Goal: Task Accomplishment & Management: Complete application form

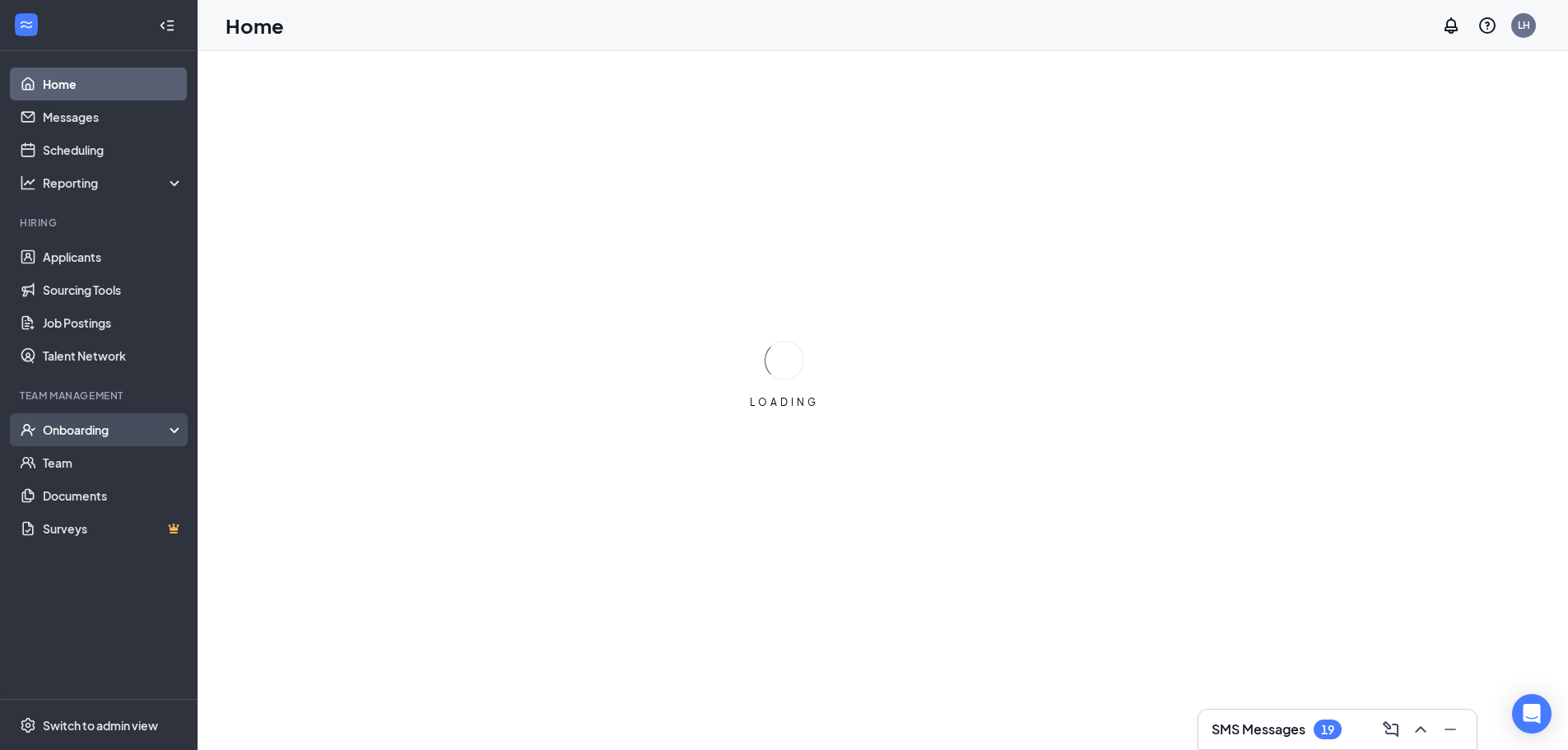
click at [70, 433] on div "Onboarding" at bounding box center [106, 429] width 127 height 16
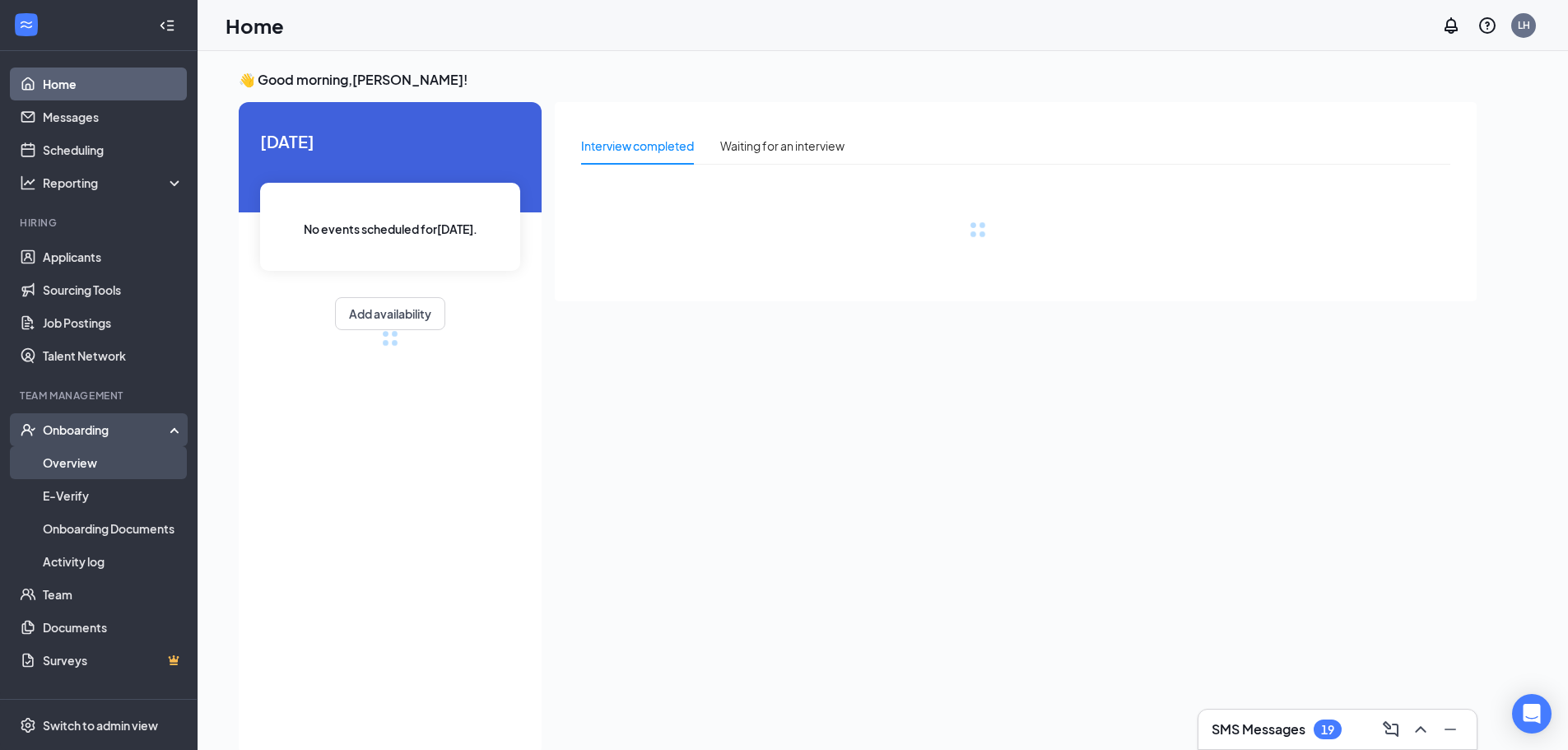
click at [109, 476] on link "Overview" at bounding box center [113, 462] width 140 height 33
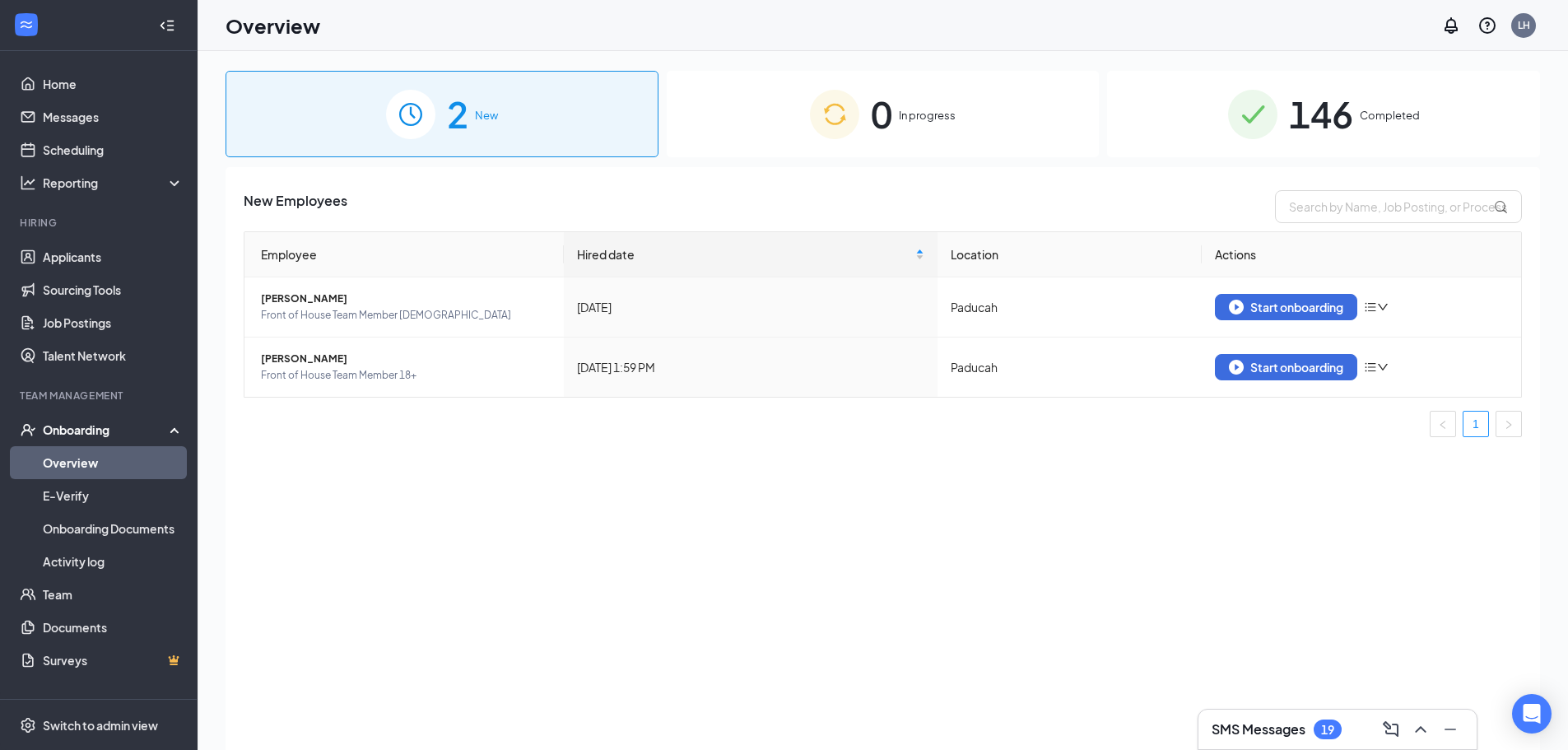
click at [530, 102] on div "2 New" at bounding box center [442, 114] width 433 height 86
click at [1296, 306] on div "Start onboarding" at bounding box center [1286, 307] width 115 height 15
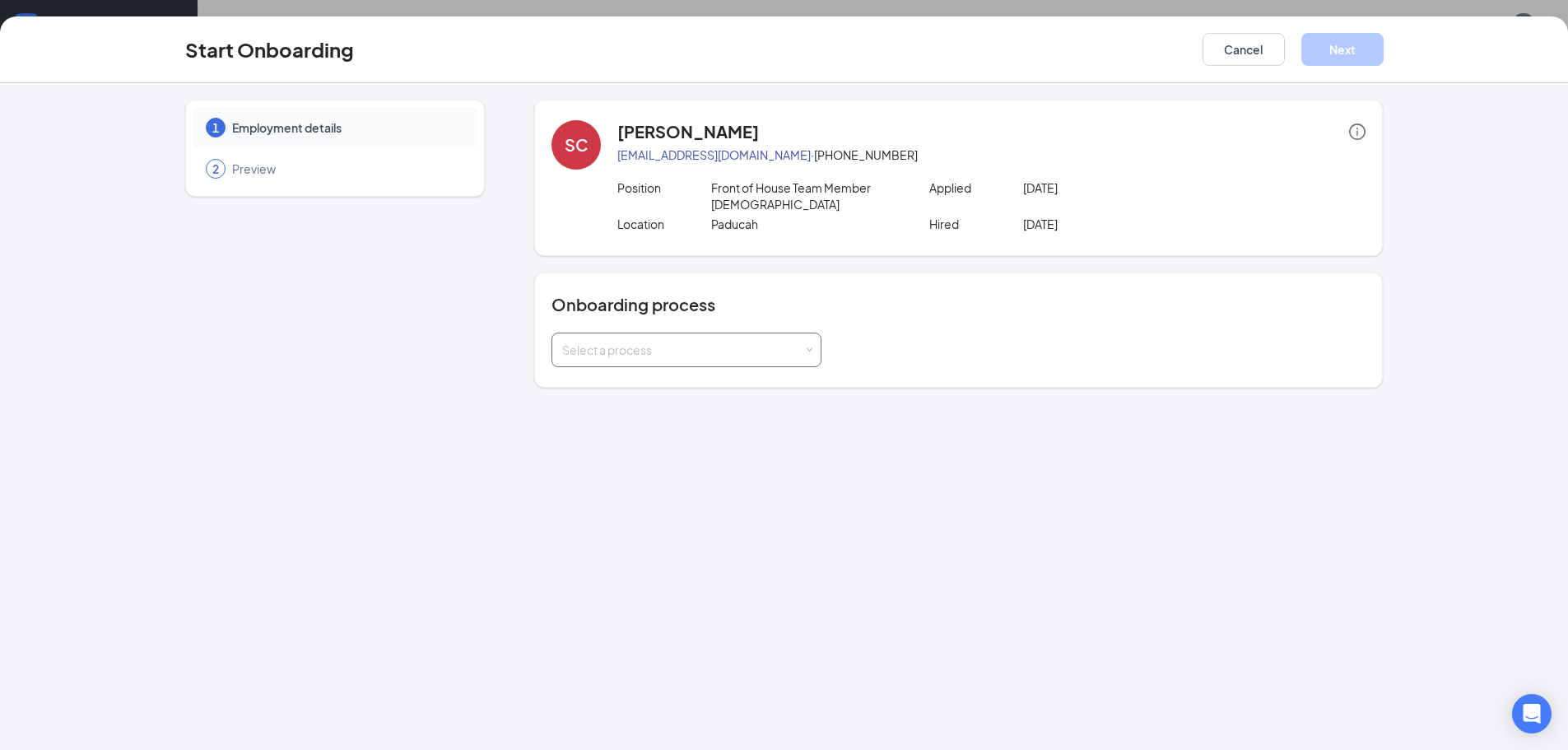
click at [709, 338] on div "Select a process" at bounding box center [686, 350] width 249 height 33
click at [683, 394] on li "Team member" at bounding box center [685, 385] width 270 height 29
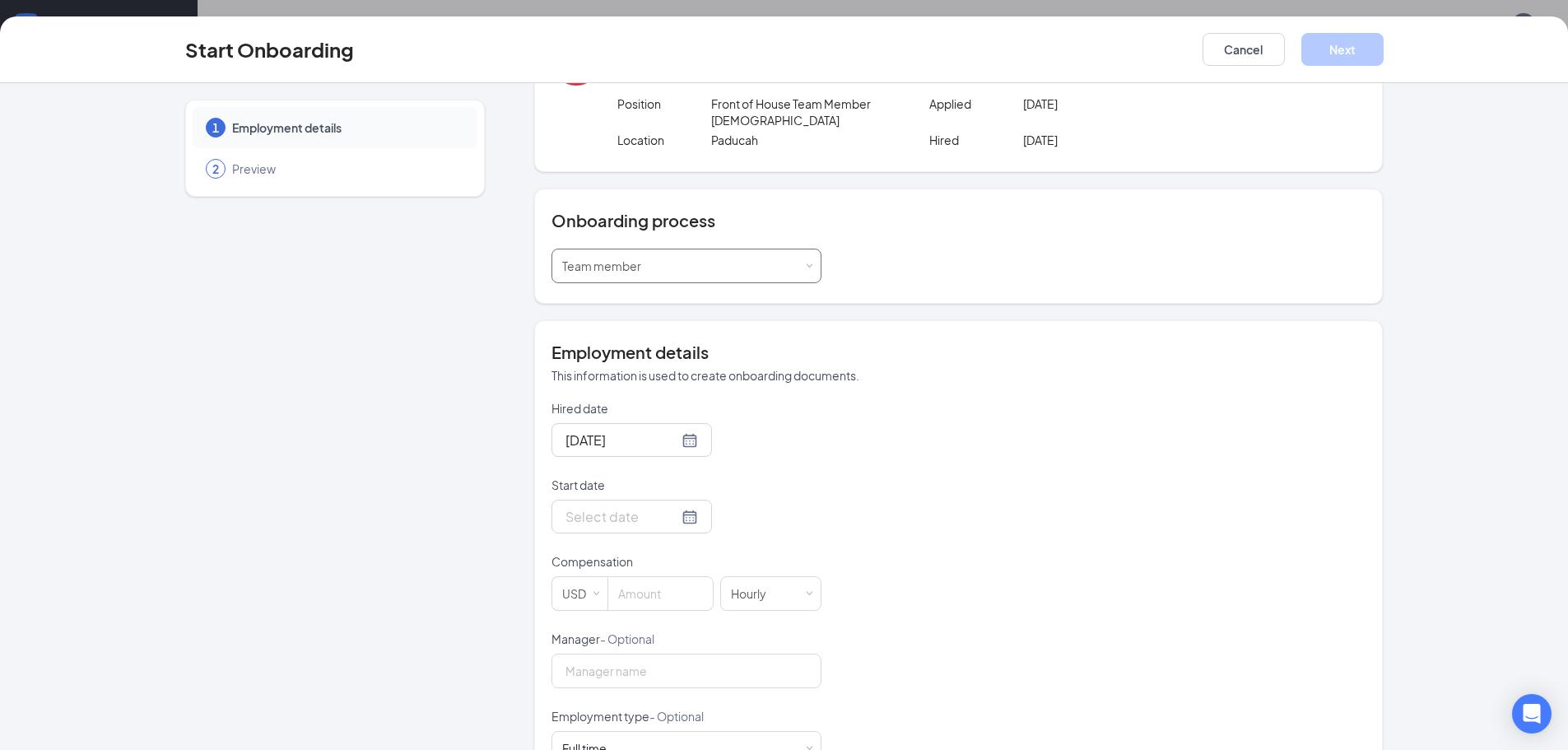
scroll to position [164, 0]
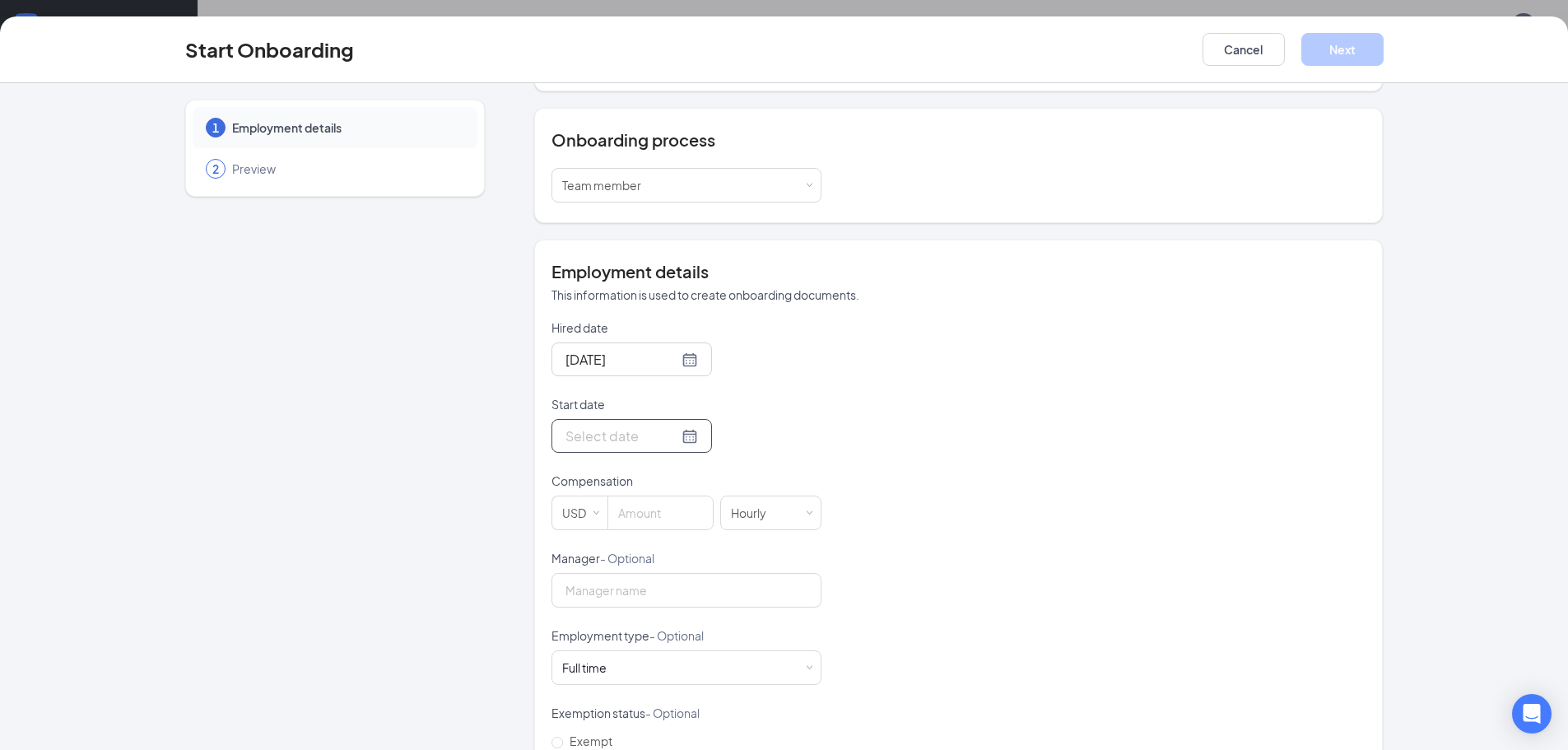
click at [664, 434] on div at bounding box center [632, 436] width 133 height 21
type input "[DATE]"
click at [629, 587] on div "16" at bounding box center [635, 582] width 20 height 20
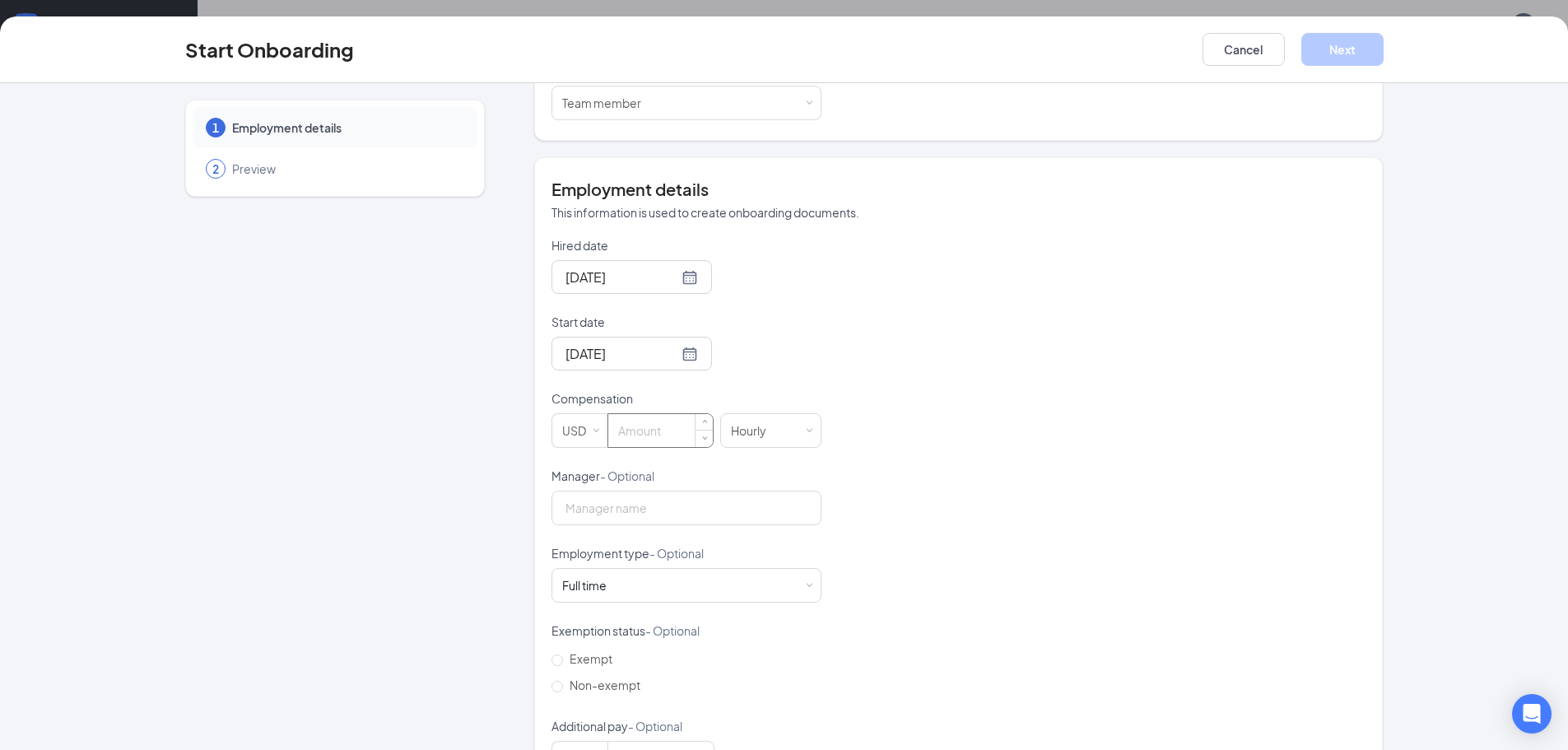
click at [663, 438] on input at bounding box center [660, 431] width 104 height 33
type input "10"
drag, startPoint x: 665, startPoint y: 487, endPoint x: 672, endPoint y: 497, distance: 12.2
click at [665, 487] on div "Manager - Optional" at bounding box center [685, 479] width 270 height 23
click at [672, 505] on input "Manager - Optional" at bounding box center [685, 508] width 270 height 34
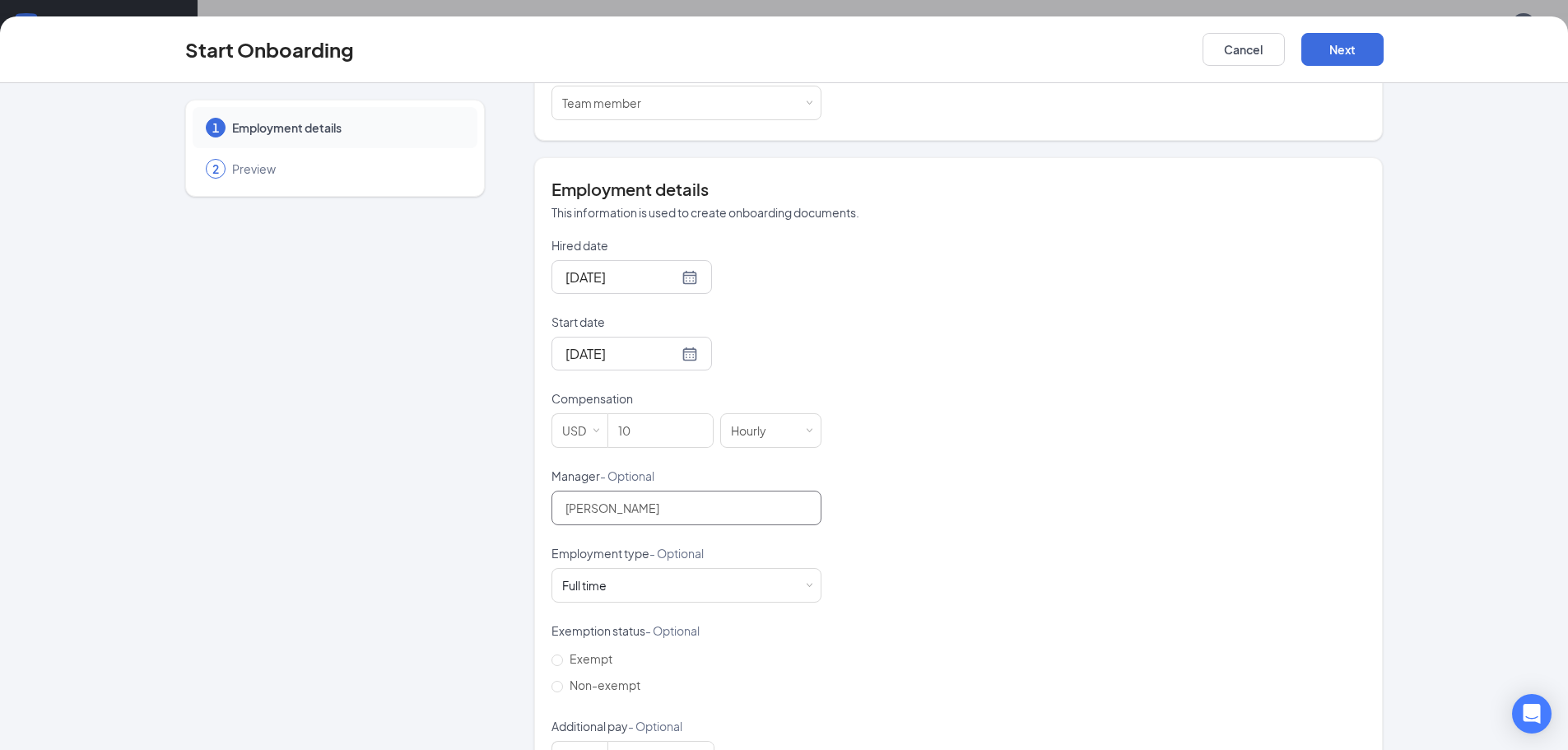
scroll to position [309, 0]
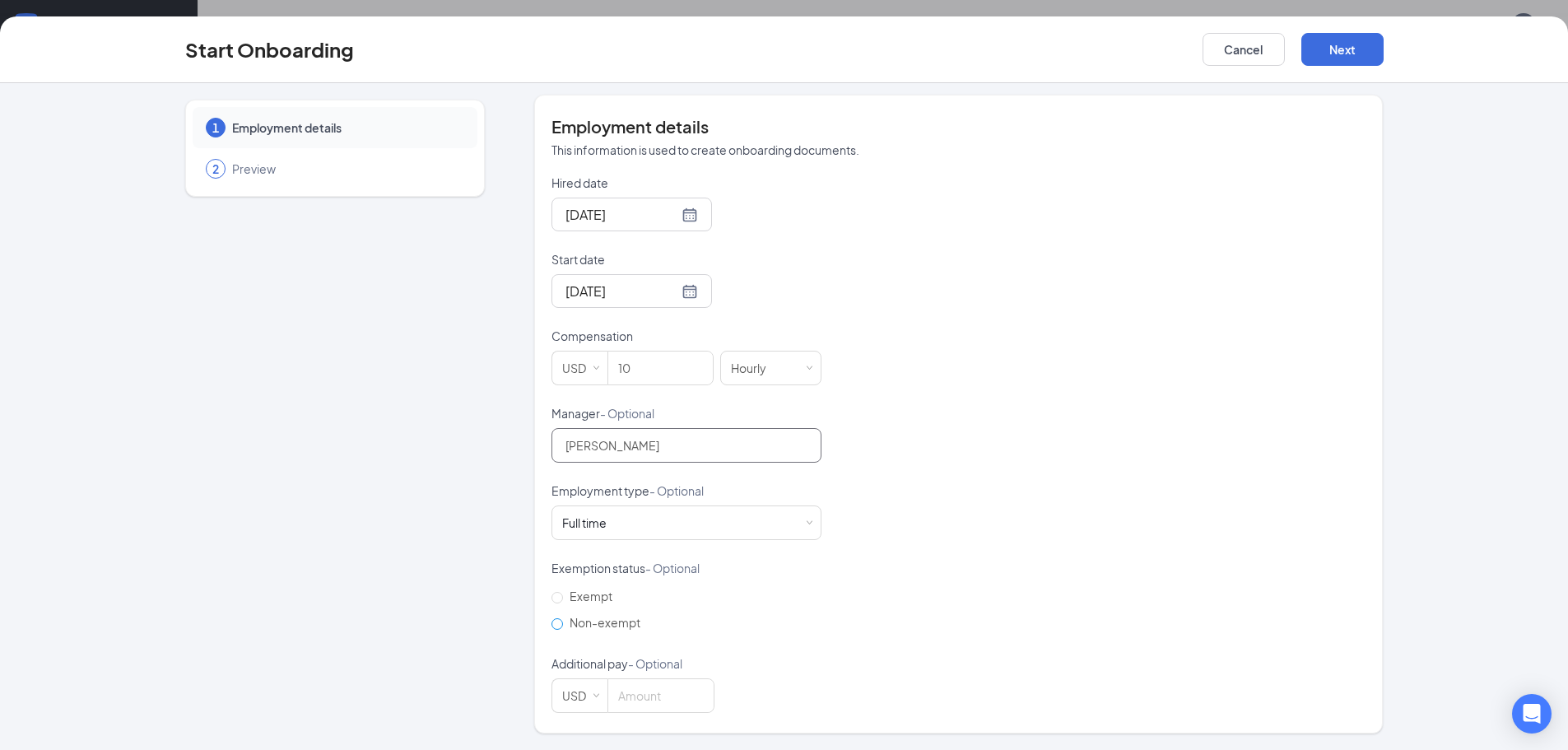
type input "[PERSON_NAME]"
click at [553, 626] on input "Non-exempt" at bounding box center [556, 623] width 11 height 11
radio input "true"
click at [1329, 47] on button "Next" at bounding box center [1342, 49] width 83 height 33
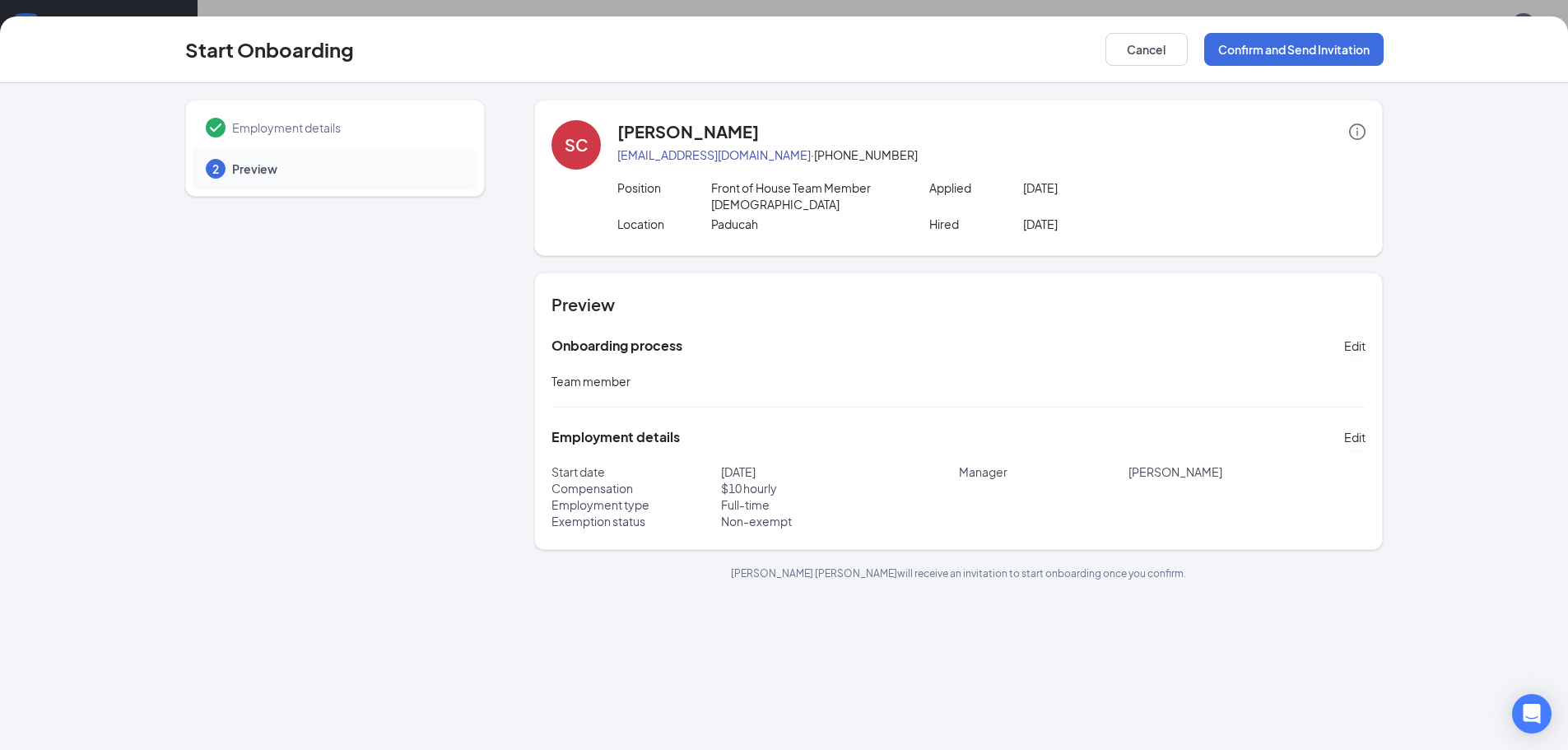
click at [1321, 24] on div "Start Onboarding Cancel Confirm and Send Invitation" at bounding box center [784, 49] width 1568 height 66
click at [1328, 37] on button "Confirm and Send Invitation" at bounding box center [1293, 49] width 179 height 33
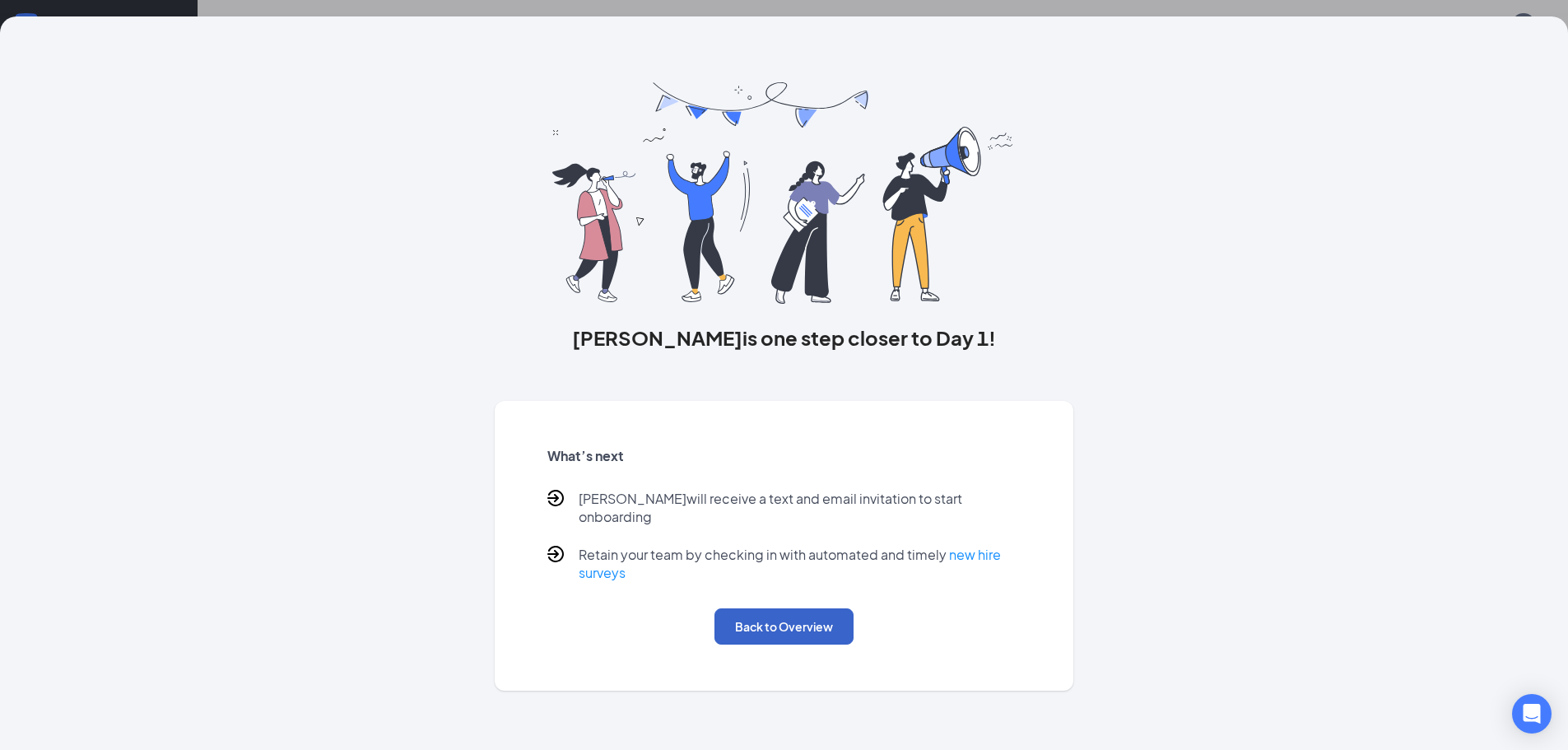
click at [805, 618] on button "Back to Overview" at bounding box center [784, 626] width 139 height 36
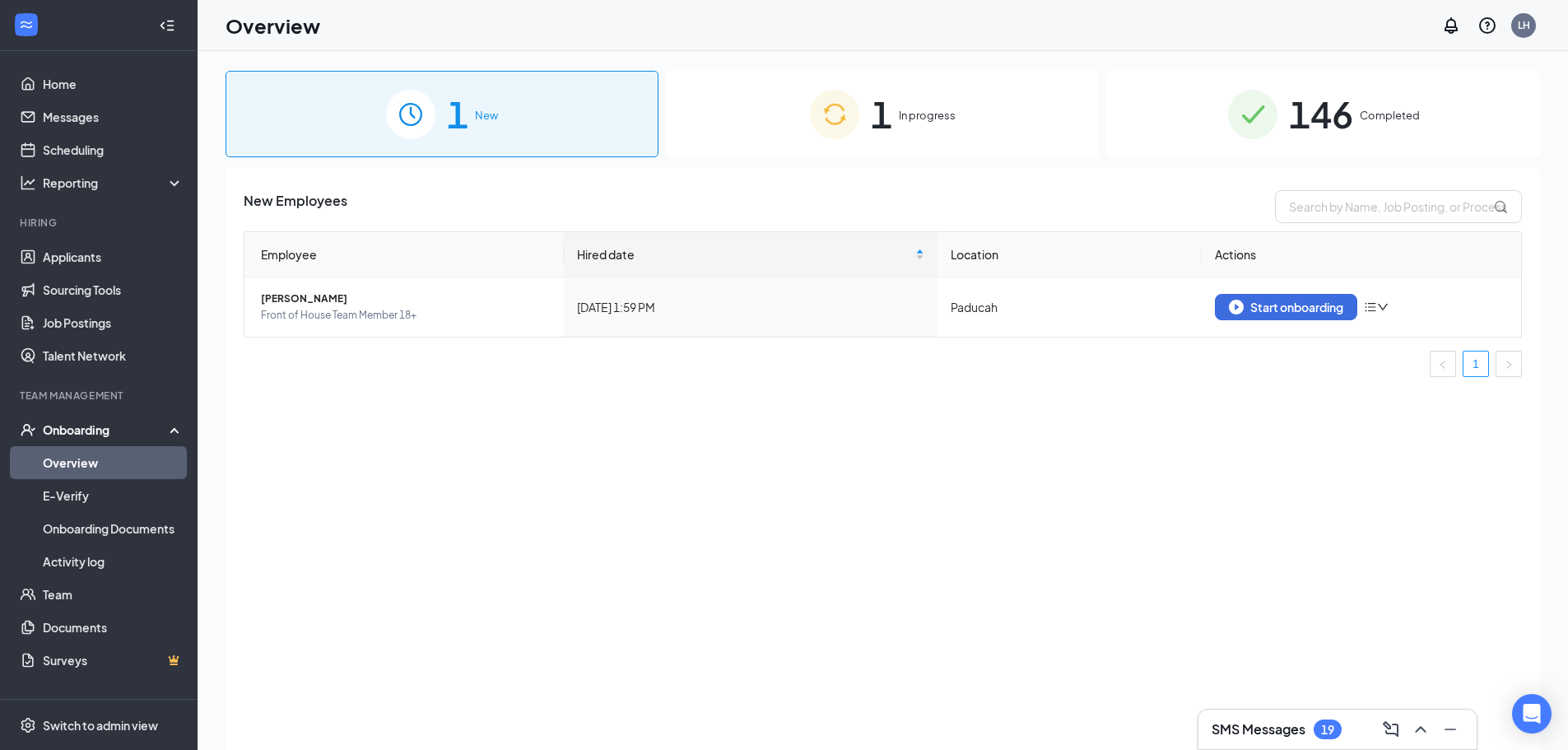
click at [889, 126] on span "1" at bounding box center [881, 114] width 22 height 57
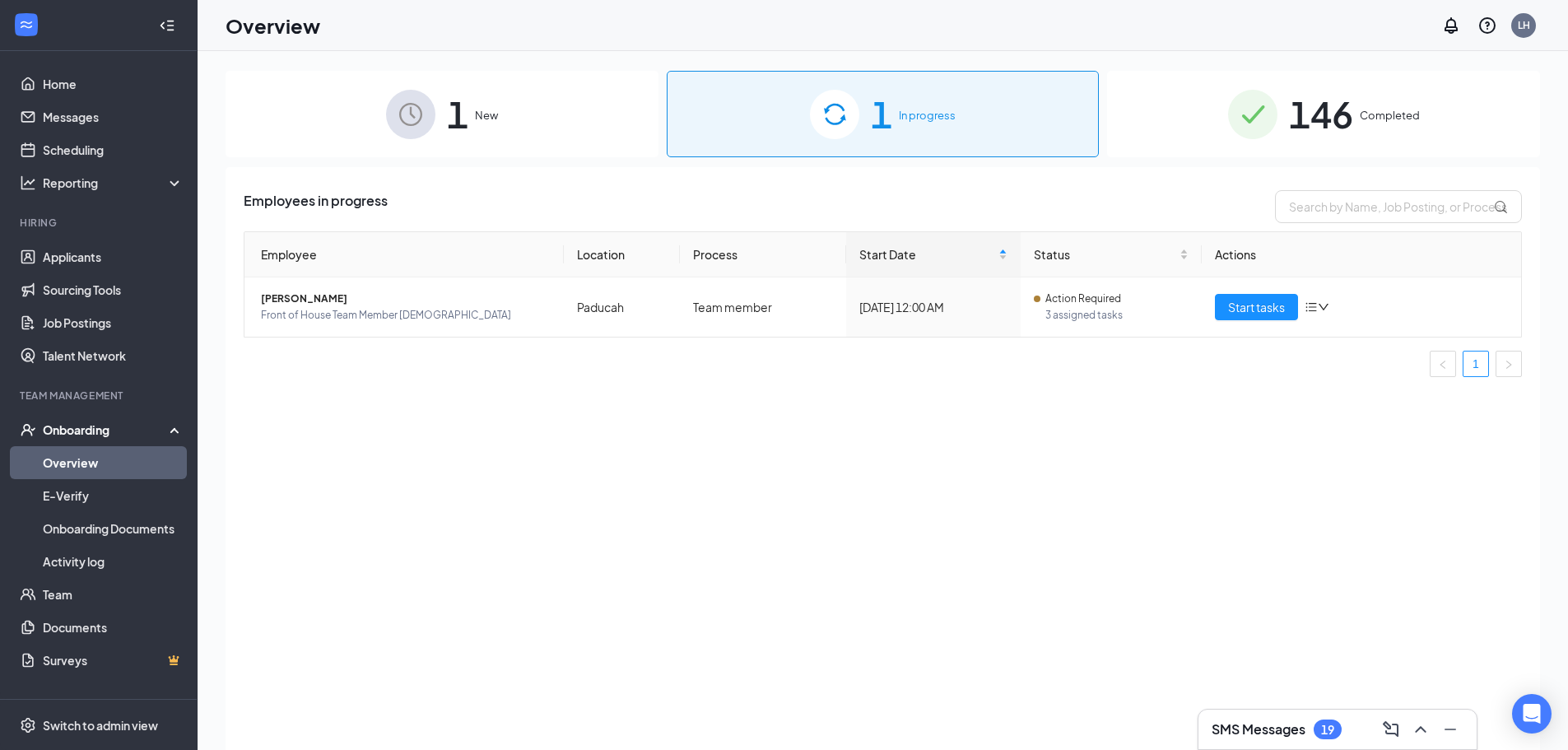
click at [367, 116] on div "1 New" at bounding box center [442, 114] width 433 height 86
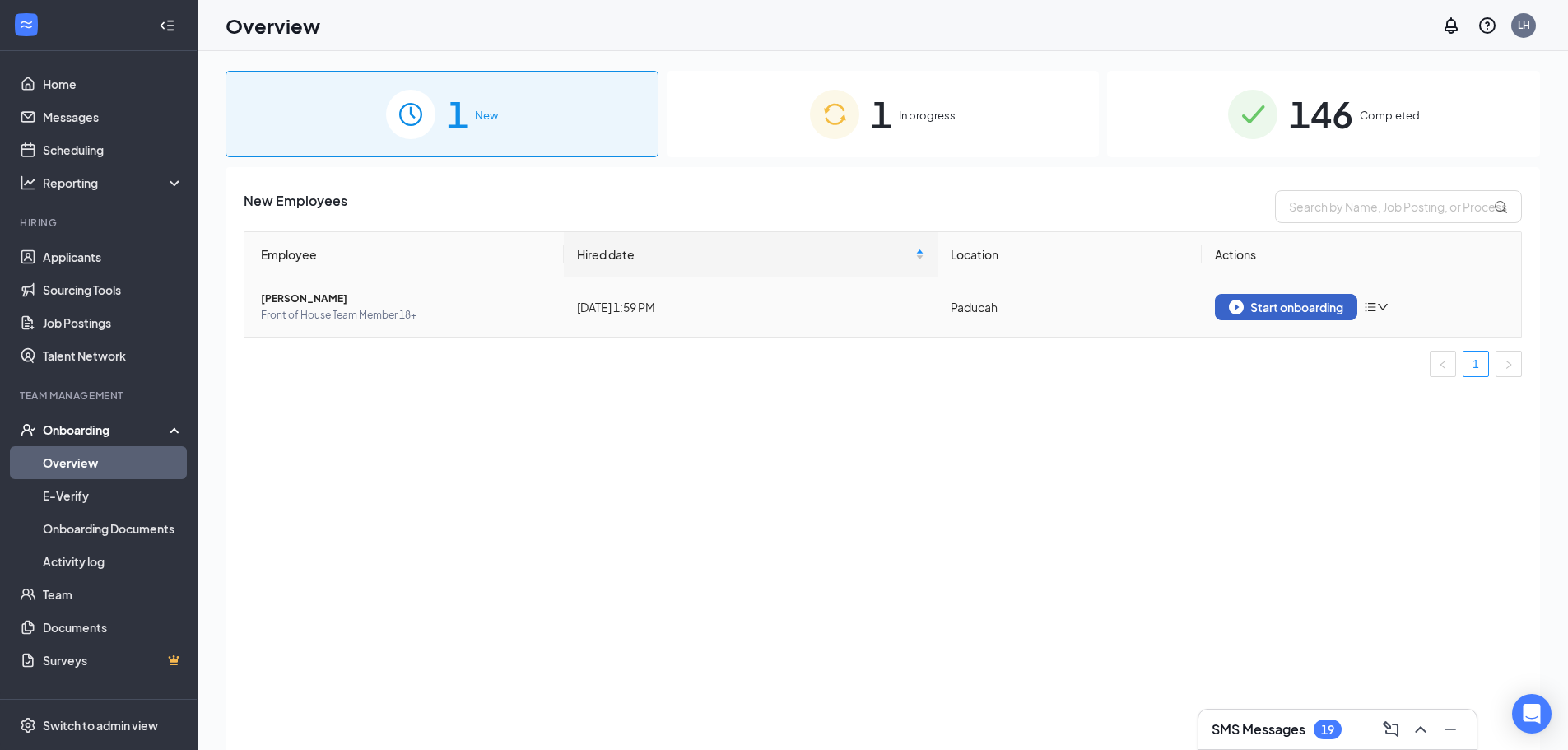
click at [1310, 309] on div "Start onboarding" at bounding box center [1286, 307] width 115 height 15
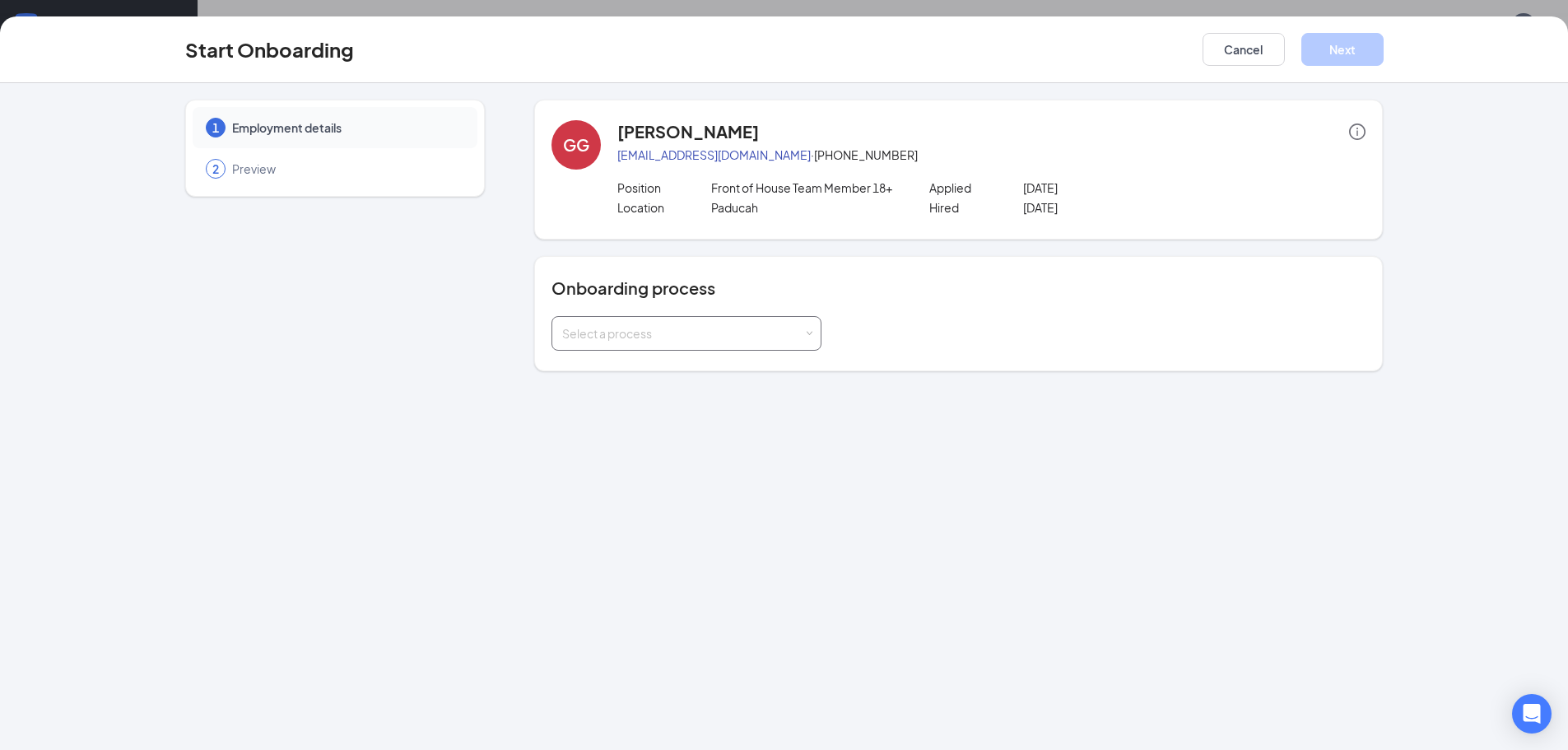
click at [680, 338] on div "Select a process" at bounding box center [683, 332] width 241 height 16
click at [684, 362] on li "Team member" at bounding box center [685, 369] width 270 height 29
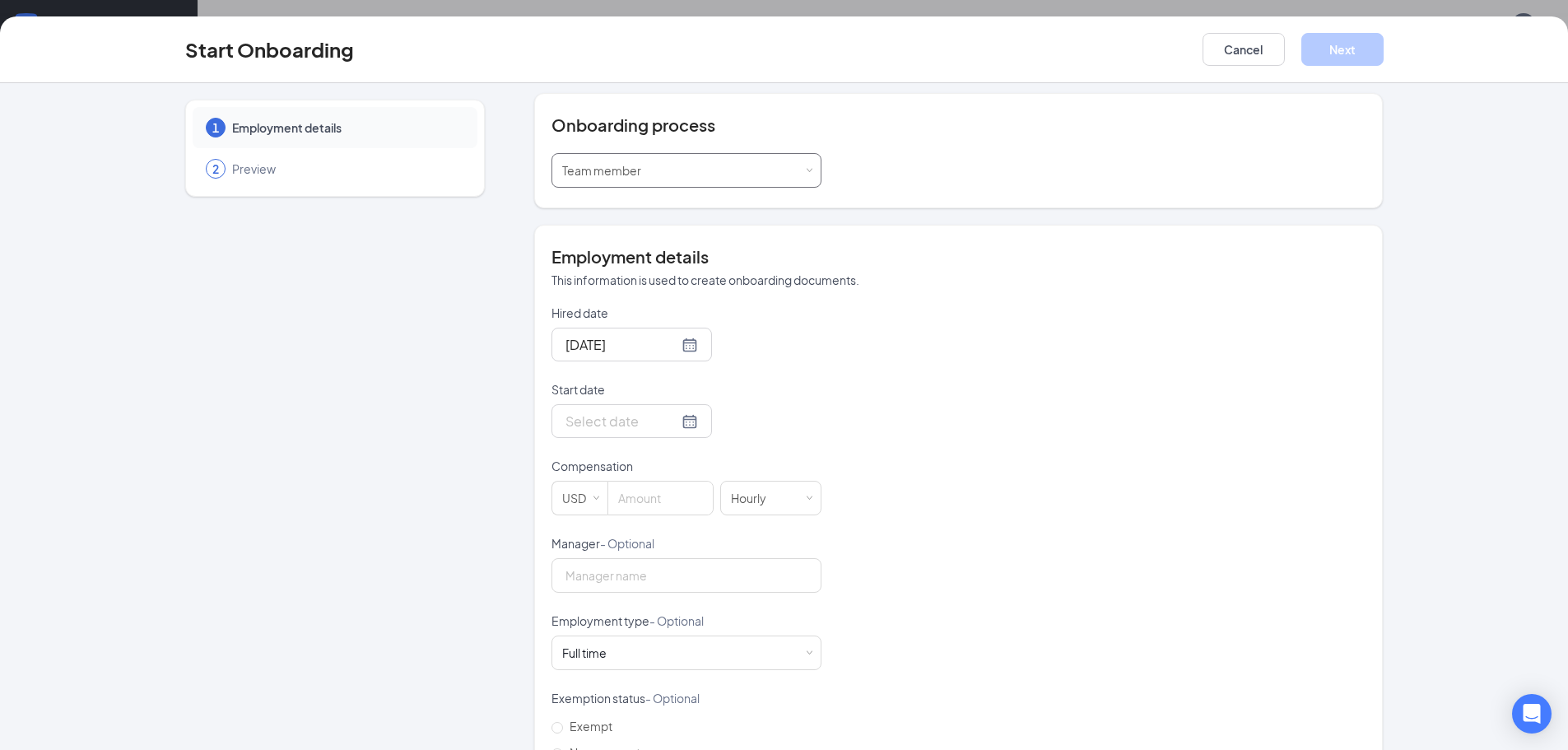
scroll to position [164, 0]
click at [677, 418] on div at bounding box center [632, 419] width 133 height 21
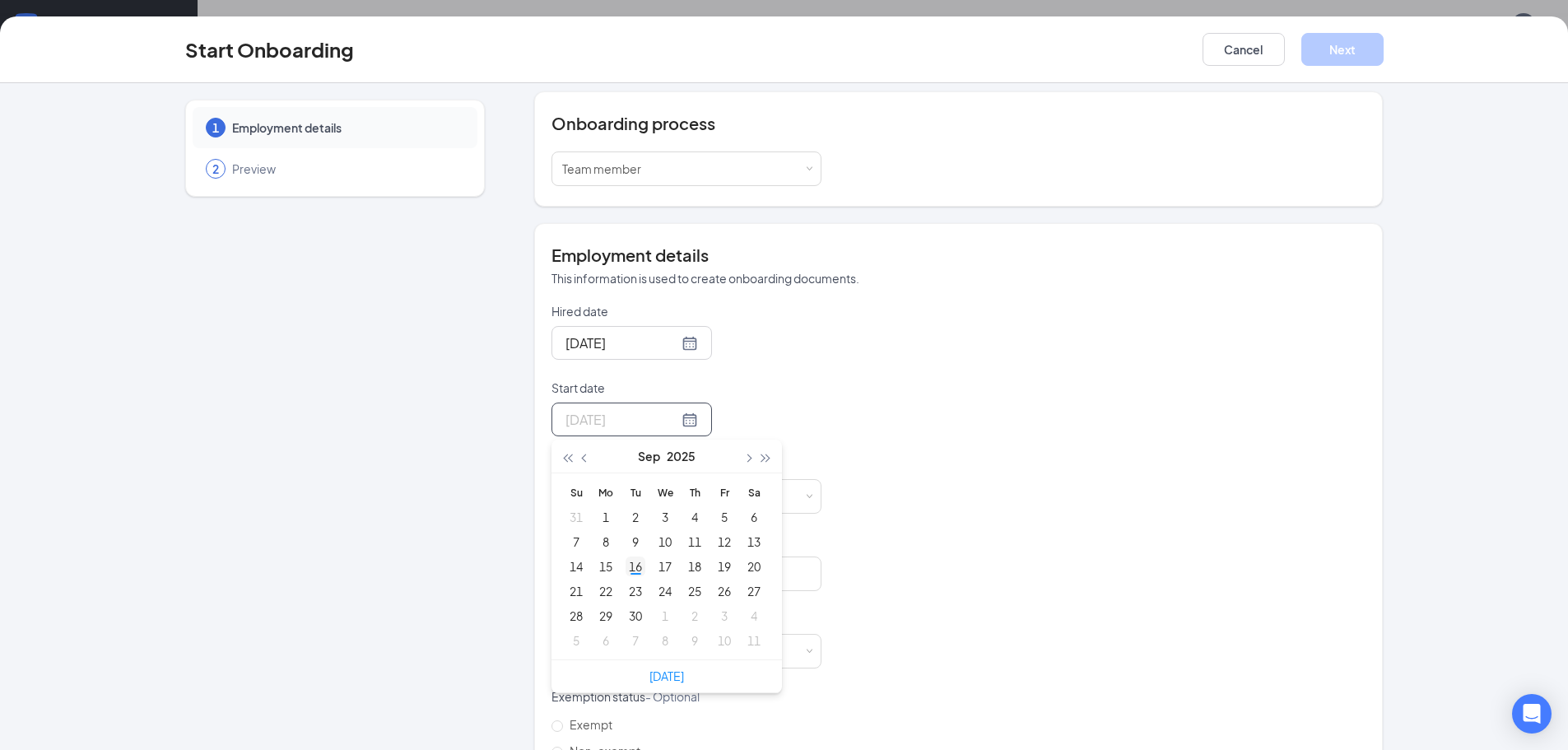
type input "[DATE]"
click at [629, 573] on div "16" at bounding box center [635, 566] width 20 height 20
click at [665, 580] on input "Manager - Optional" at bounding box center [685, 573] width 270 height 34
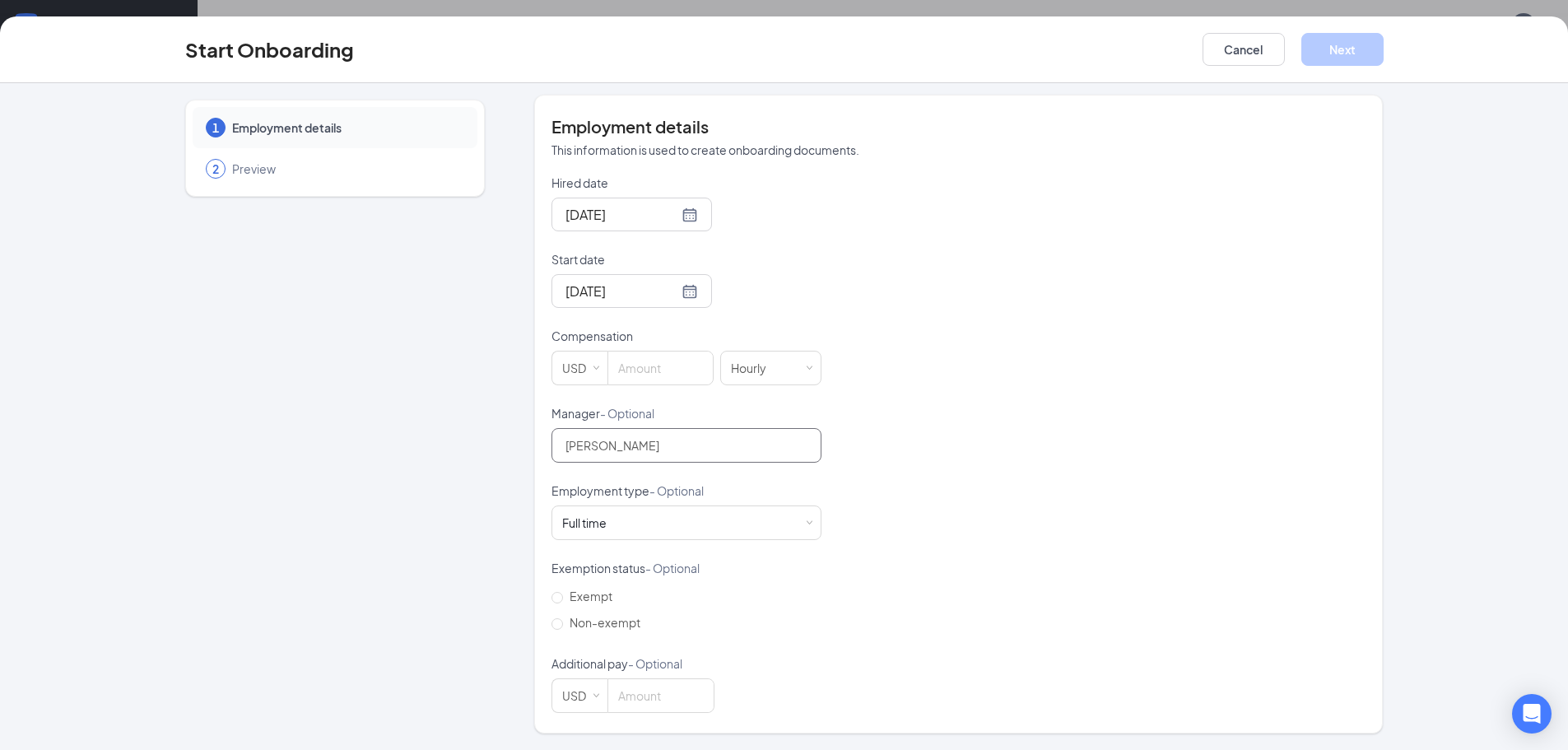
scroll to position [74, 0]
type input "[PERSON_NAME]"
click at [731, 529] on div "Full time Works 30+ hours per week and is reasonably expected to work" at bounding box center [686, 523] width 249 height 33
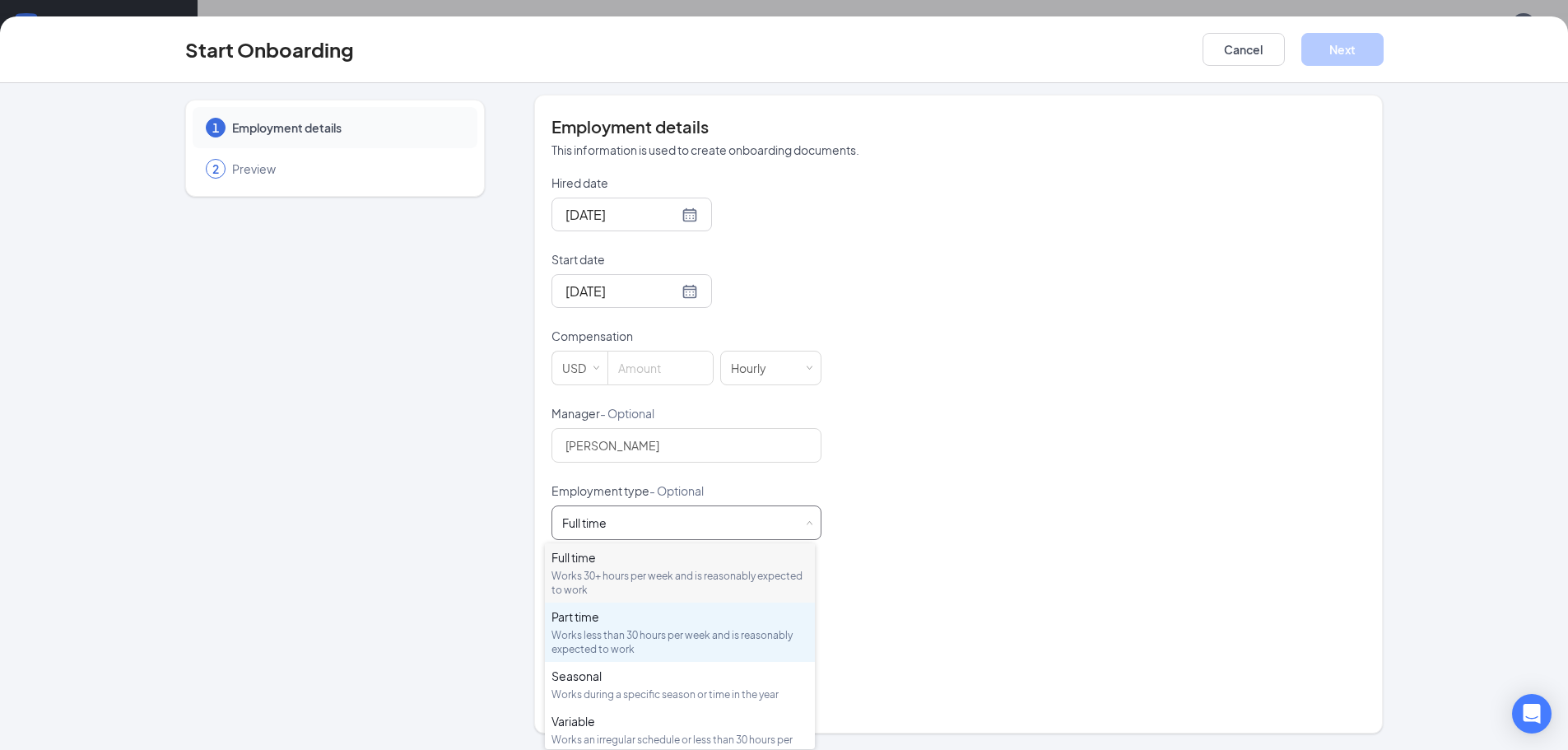
click at [638, 642] on div "Works less than 30 hours per week and is reasonably expected to work" at bounding box center [679, 642] width 257 height 28
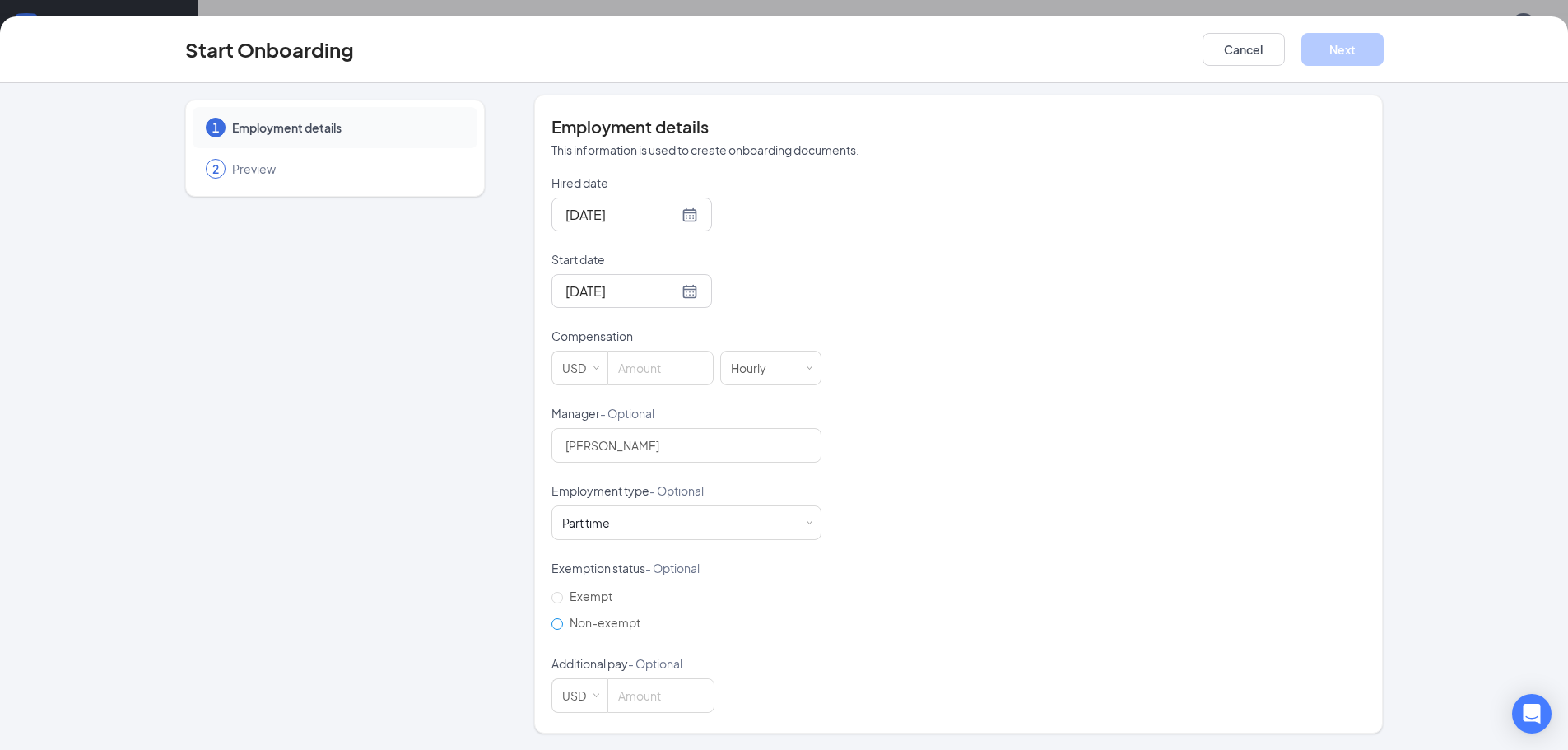
click at [552, 624] on input "Non-exempt" at bounding box center [556, 623] width 11 height 11
radio input "true"
click at [677, 374] on input at bounding box center [660, 368] width 104 height 33
type input "10"
click at [1335, 56] on button "Next" at bounding box center [1342, 49] width 83 height 33
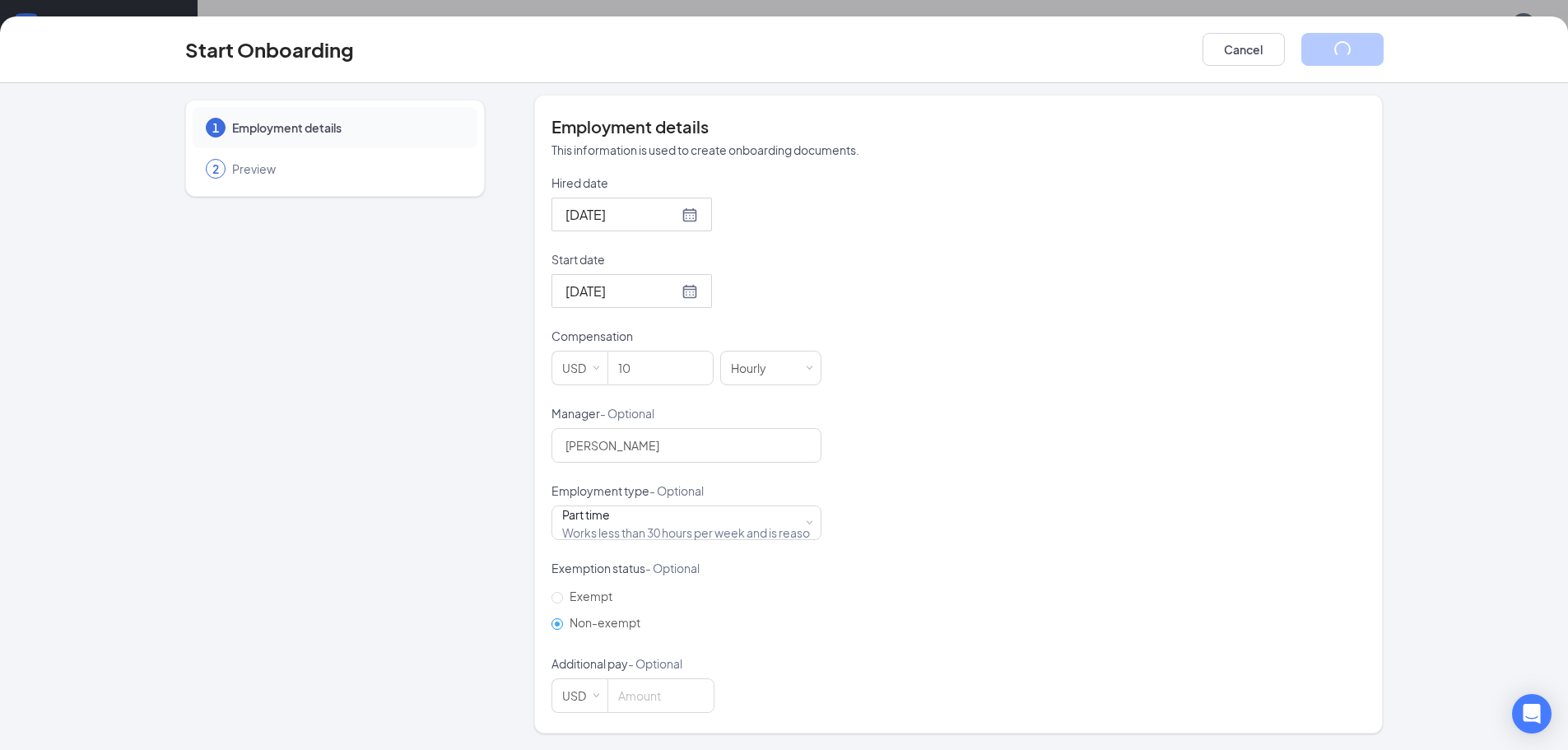
scroll to position [0, 0]
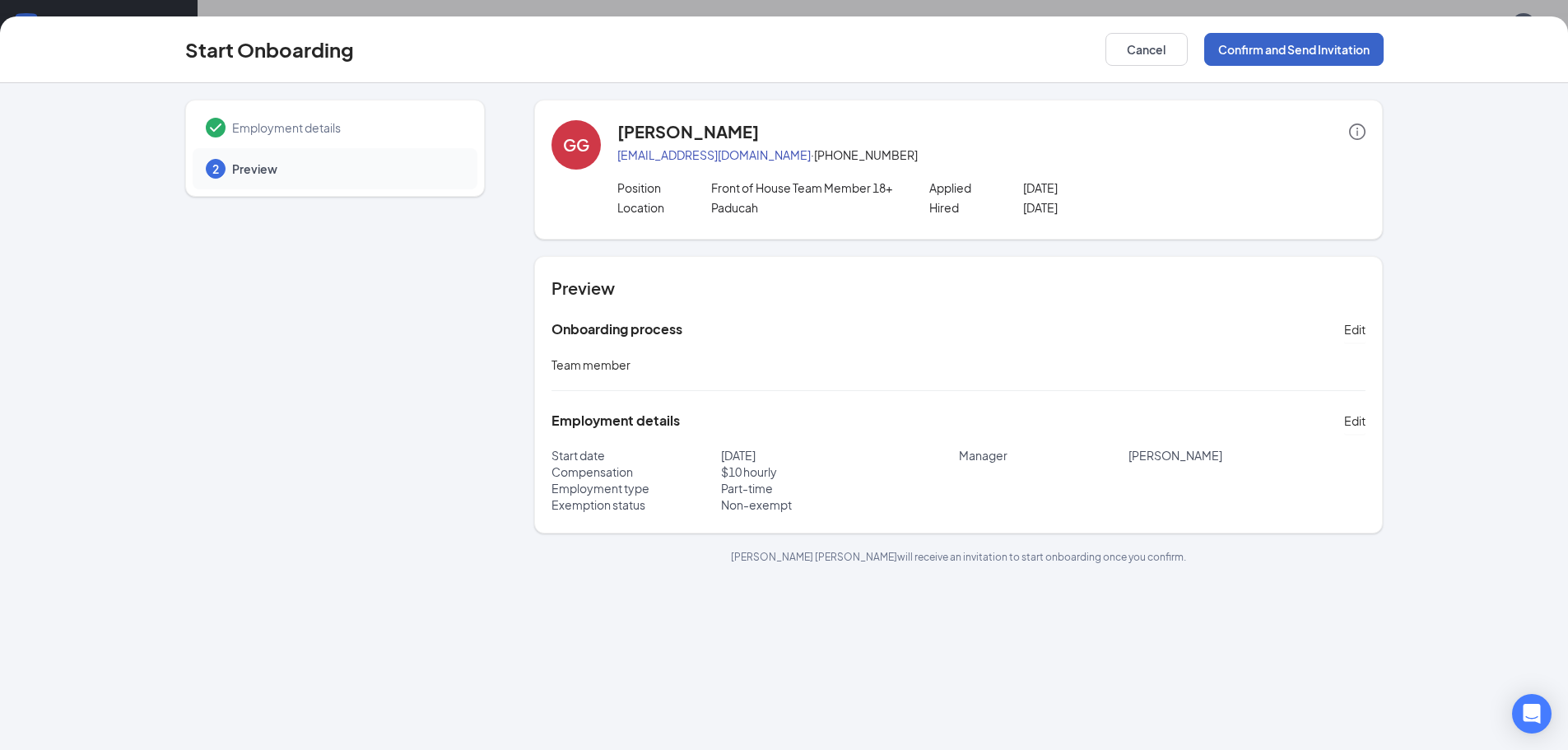
click at [1304, 48] on button "Confirm and Send Invitation" at bounding box center [1293, 49] width 179 height 33
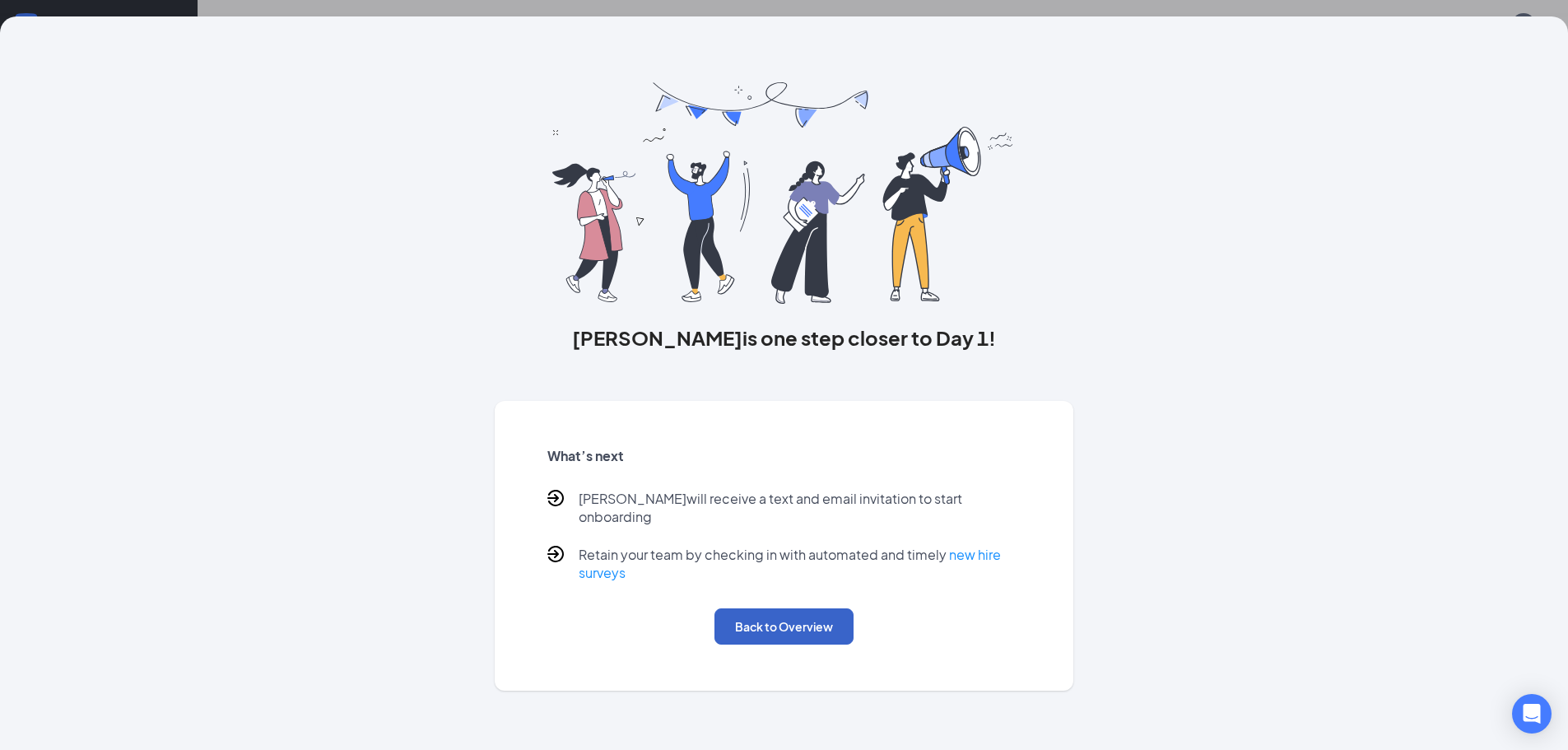
click at [843, 622] on button "Back to Overview" at bounding box center [784, 626] width 139 height 36
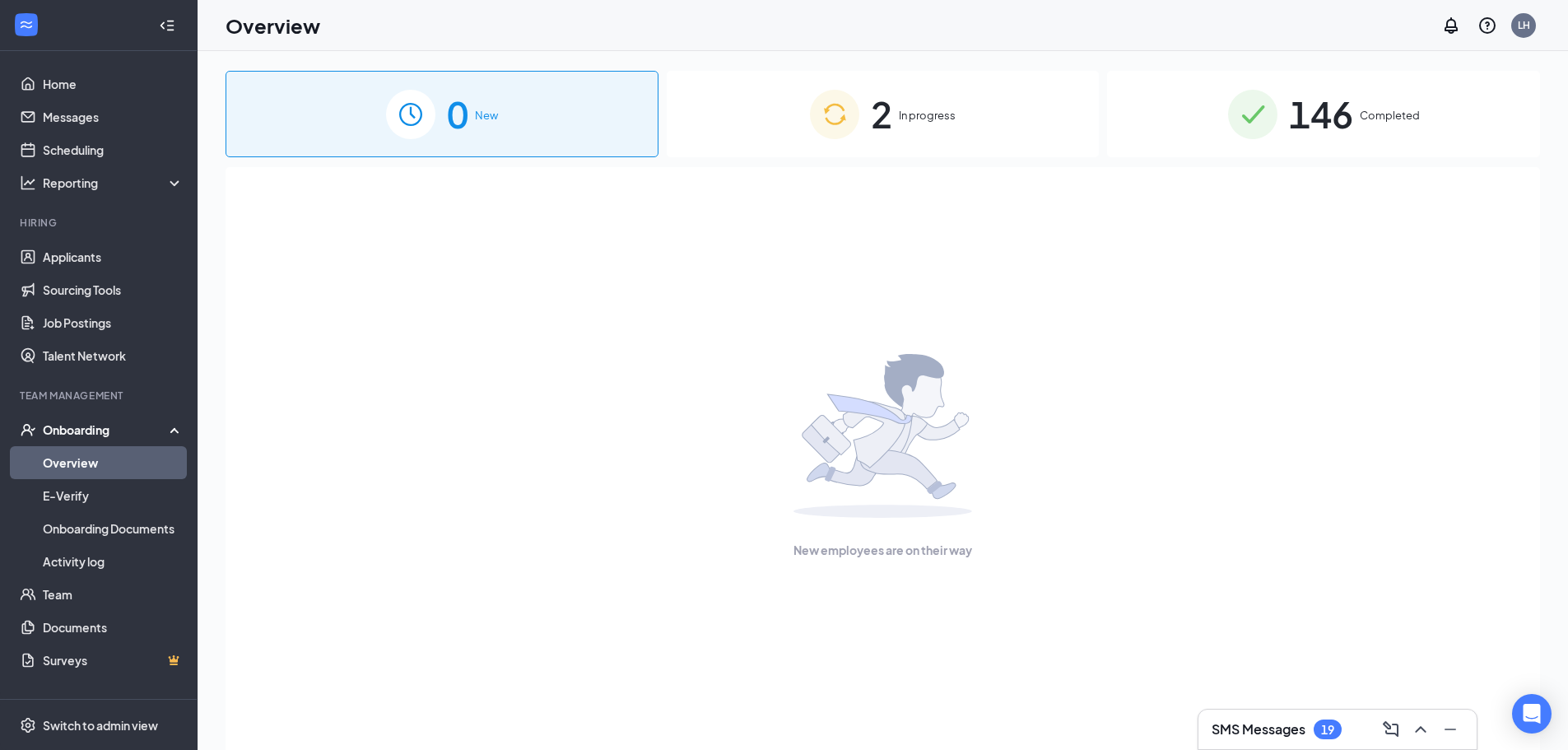
click at [920, 133] on div "2 In progress" at bounding box center [883, 114] width 433 height 86
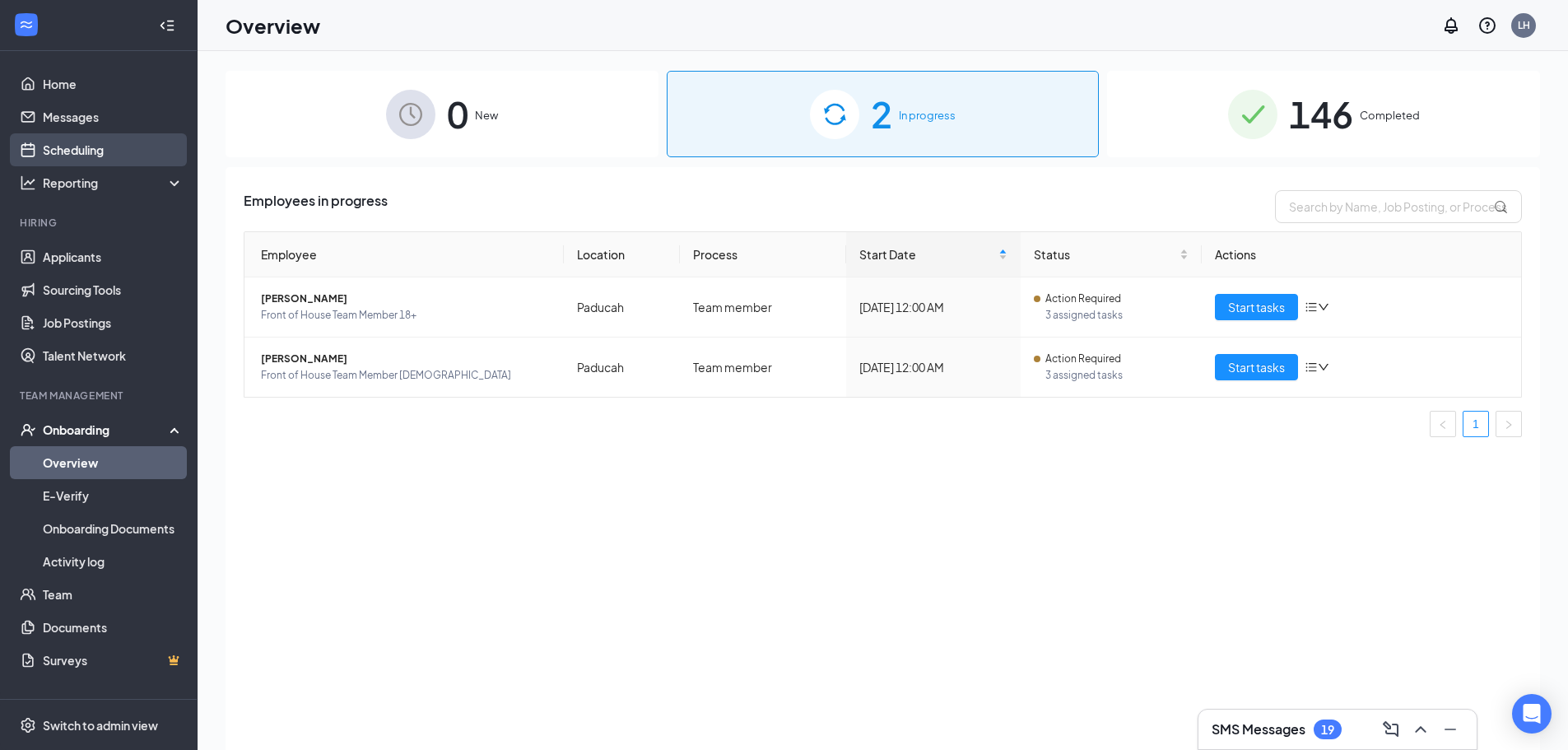
click at [89, 137] on link "Scheduling" at bounding box center [113, 150] width 140 height 33
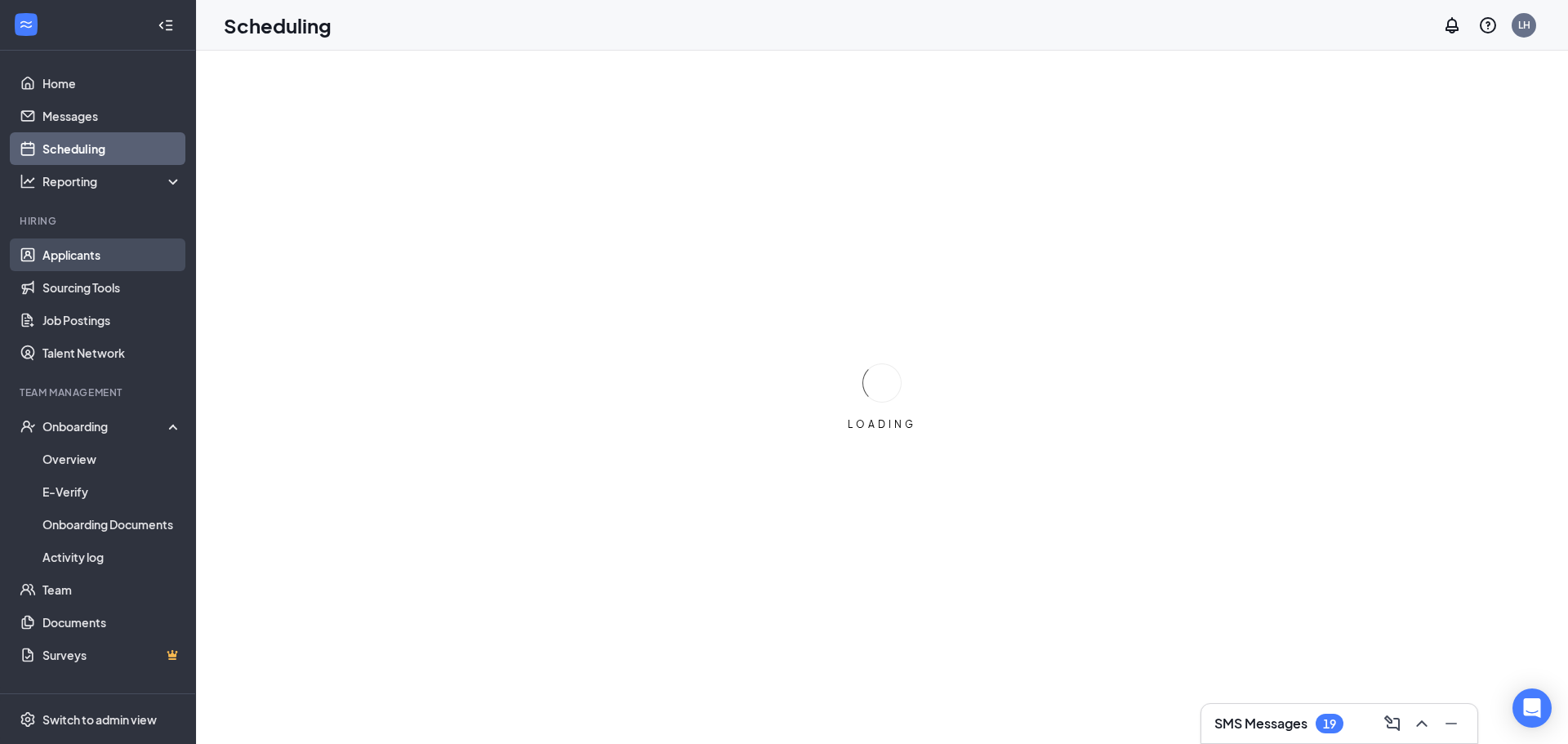
click at [121, 256] on link "Applicants" at bounding box center [112, 255] width 139 height 32
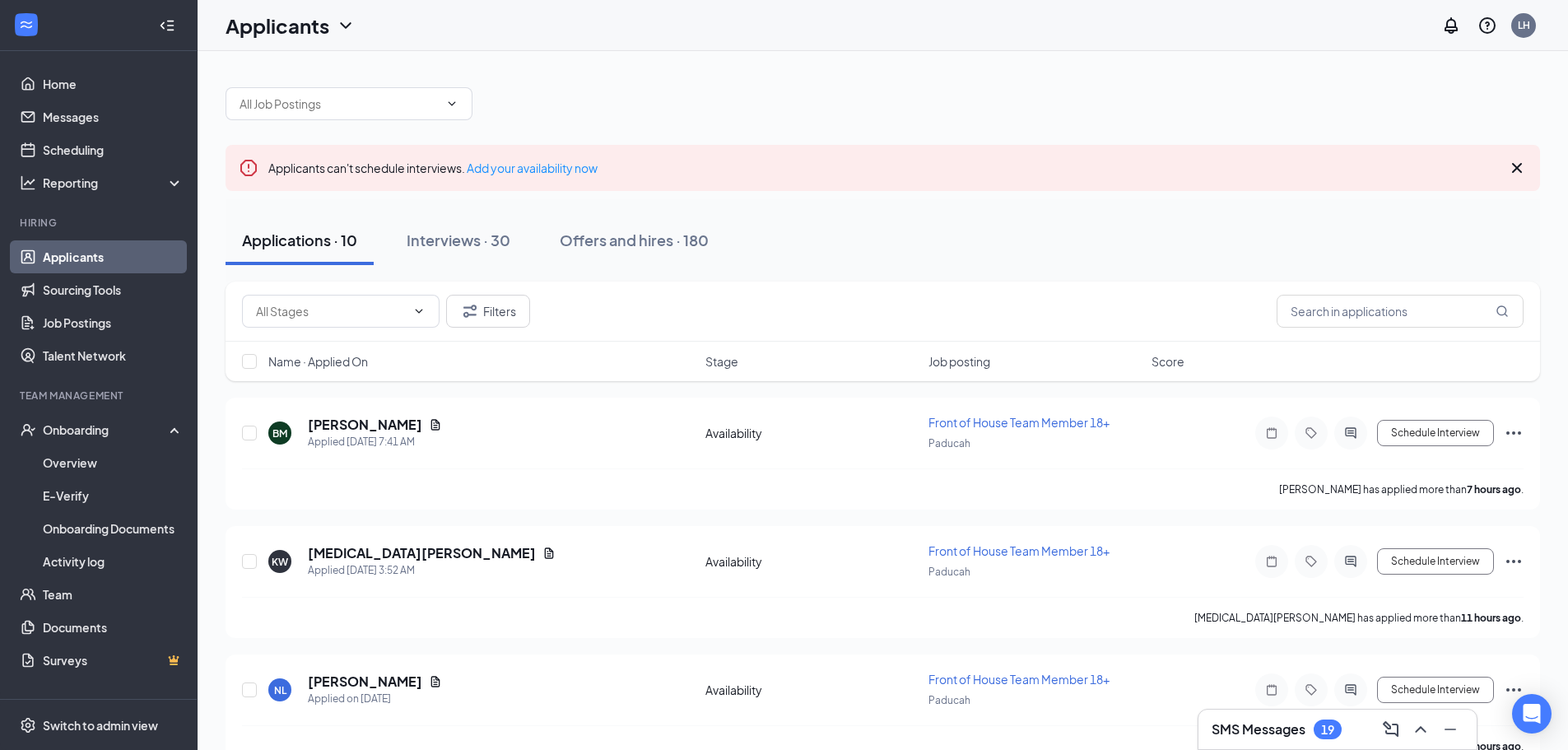
click at [71, 251] on link "Applicants" at bounding box center [113, 257] width 140 height 33
click at [81, 92] on link "Home" at bounding box center [113, 84] width 140 height 33
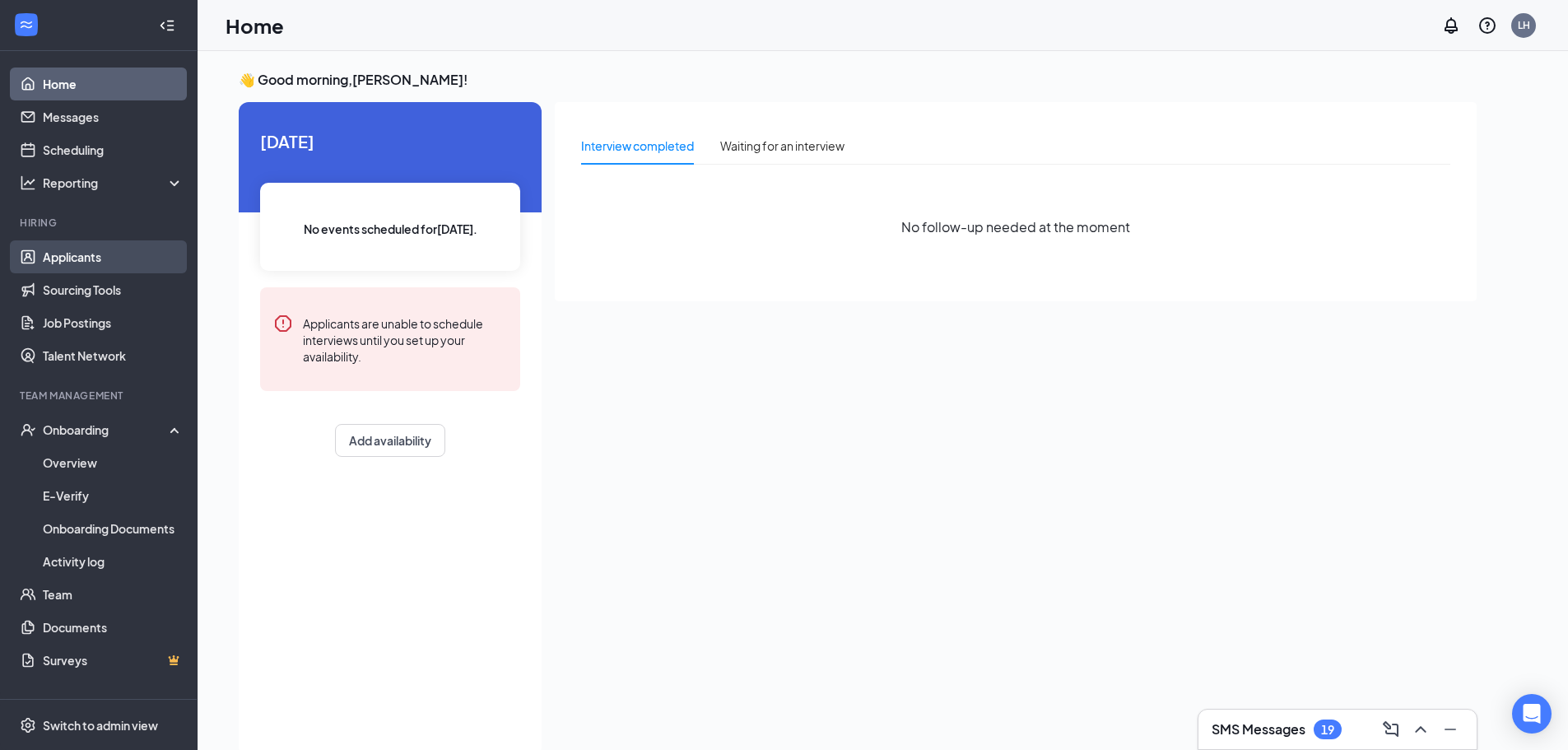
click at [82, 263] on link "Applicants" at bounding box center [113, 257] width 140 height 33
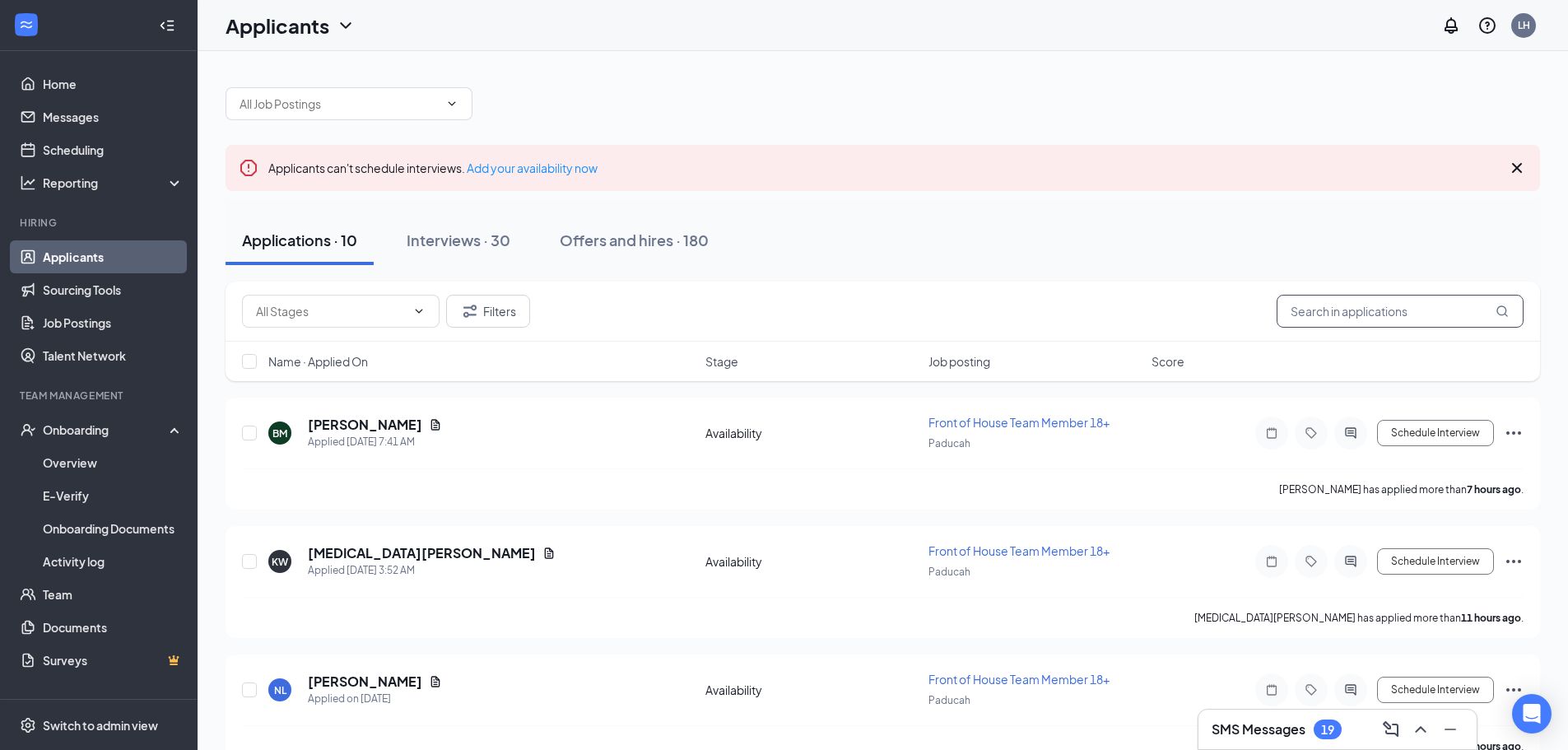
click at [1399, 303] on input "text" at bounding box center [1399, 311] width 247 height 33
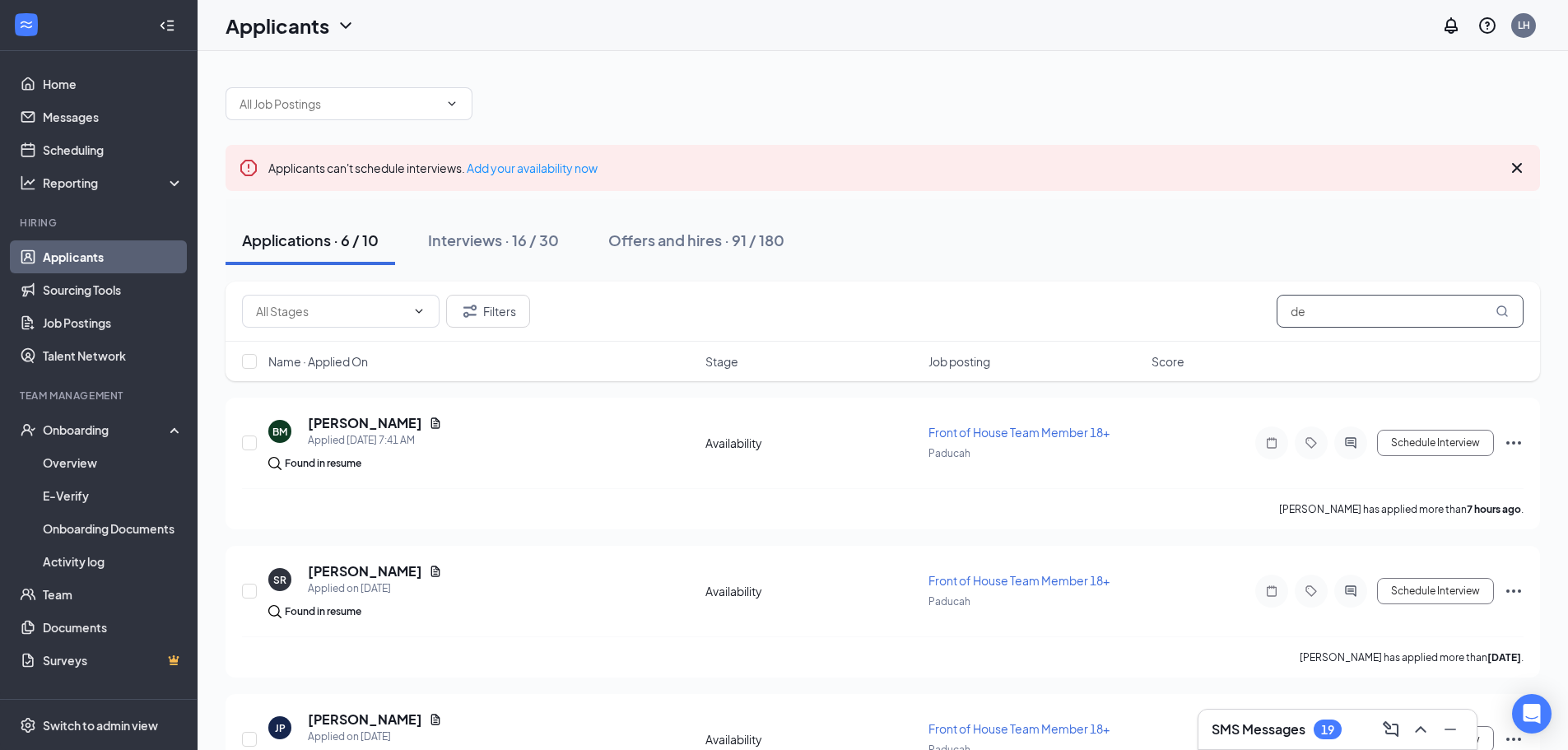
type input "d"
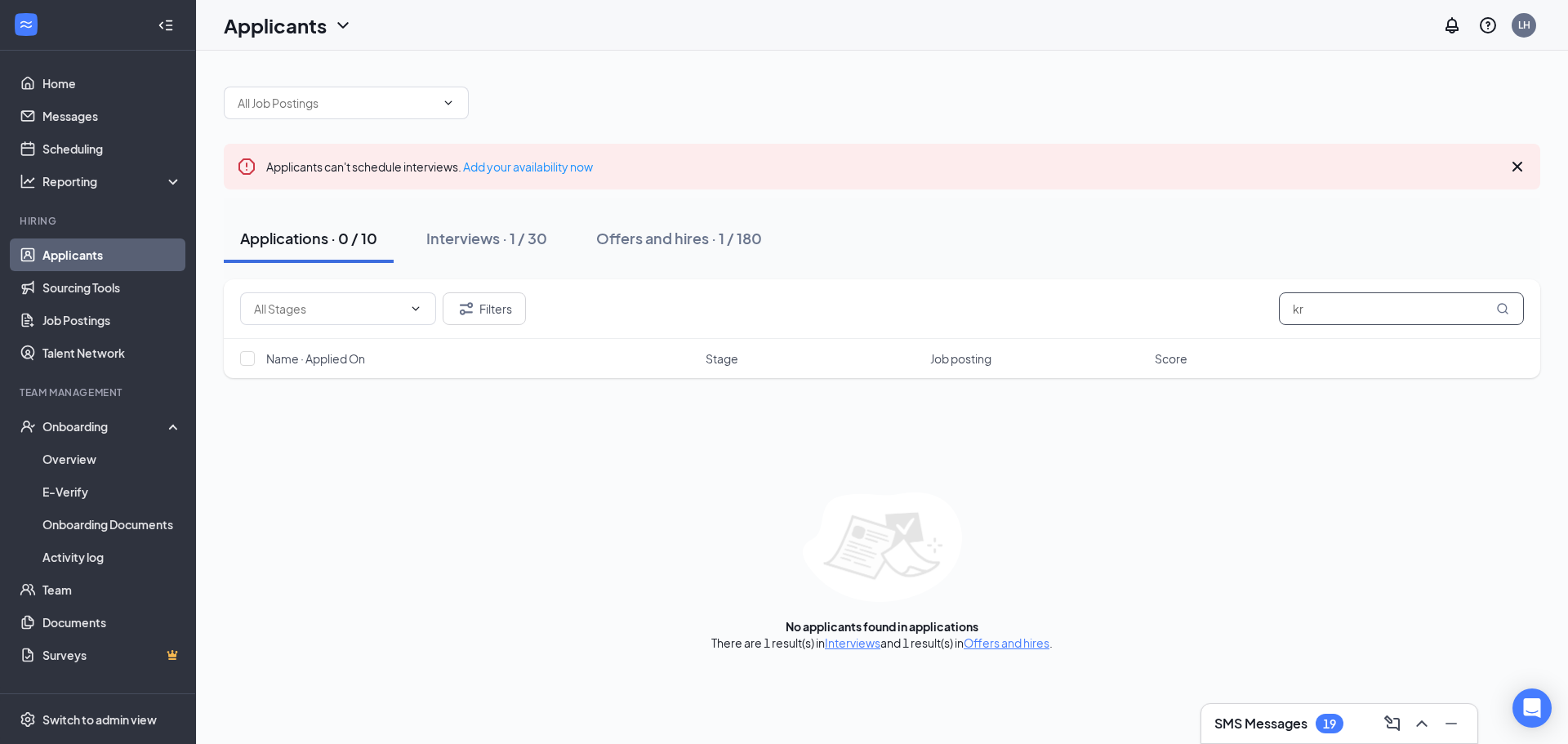
type input "k"
type input "crissy"
click at [103, 85] on link "Home" at bounding box center [112, 83] width 139 height 32
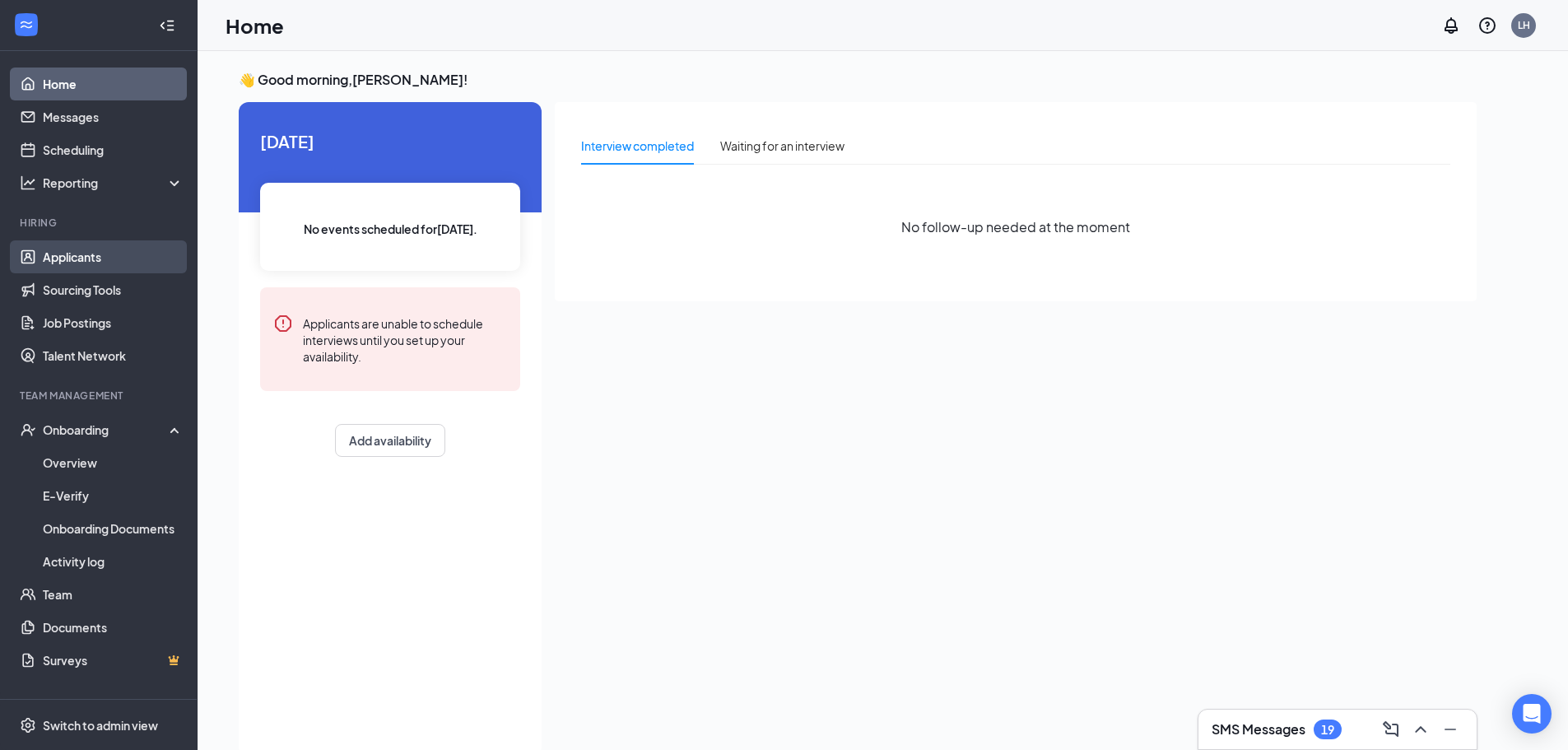
click at [71, 251] on link "Applicants" at bounding box center [113, 257] width 140 height 33
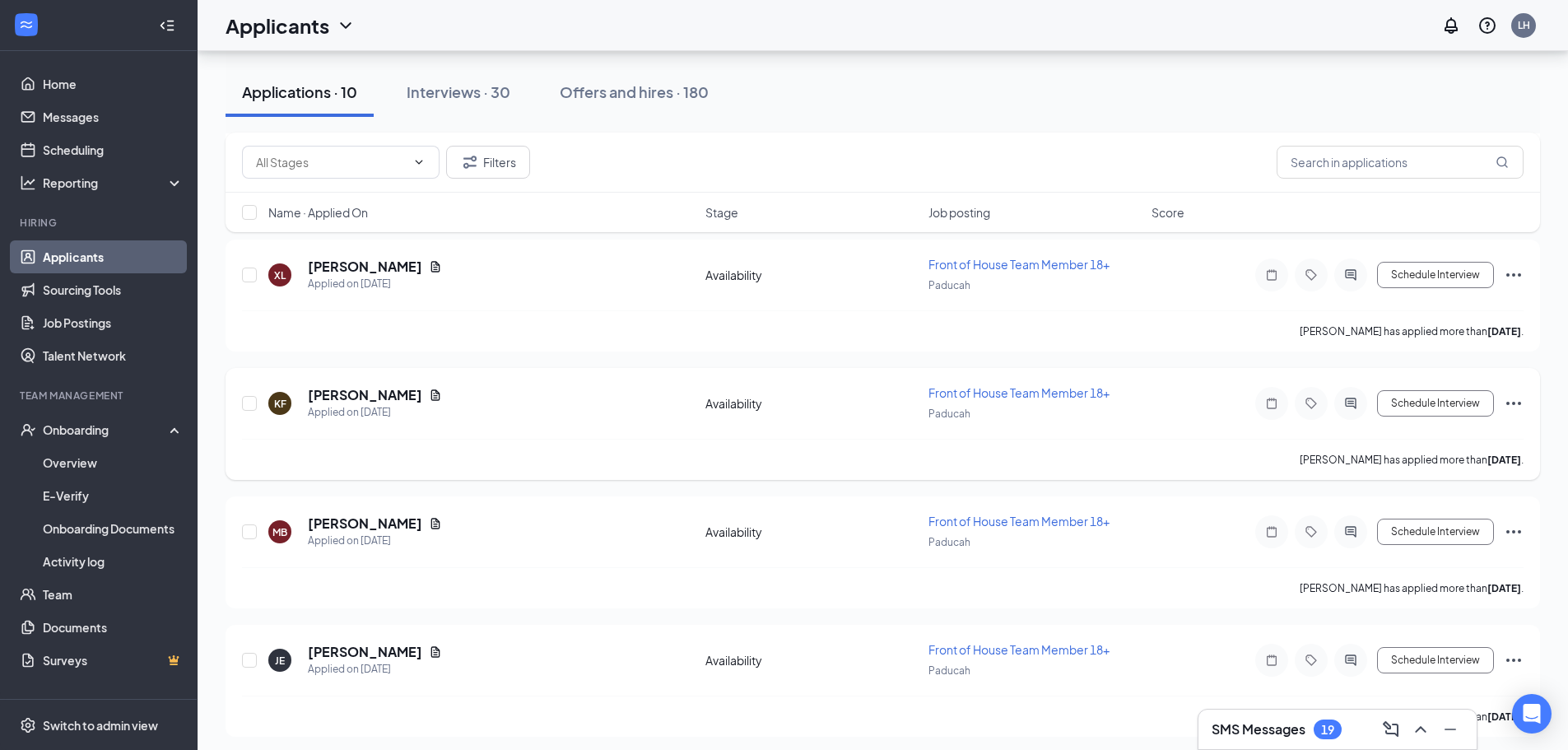
scroll to position [935, 0]
